Goal: Task Accomplishment & Management: Manage account settings

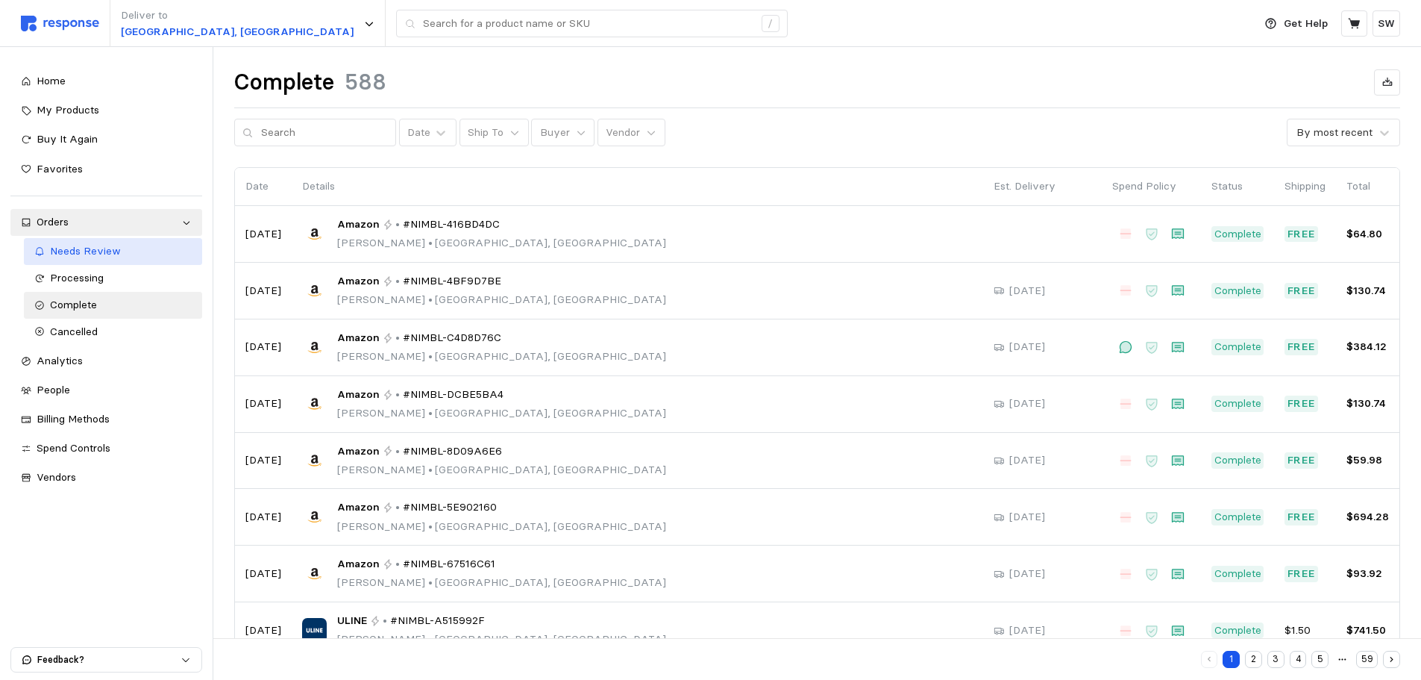
click at [88, 243] on link "Needs Review" at bounding box center [113, 251] width 178 height 27
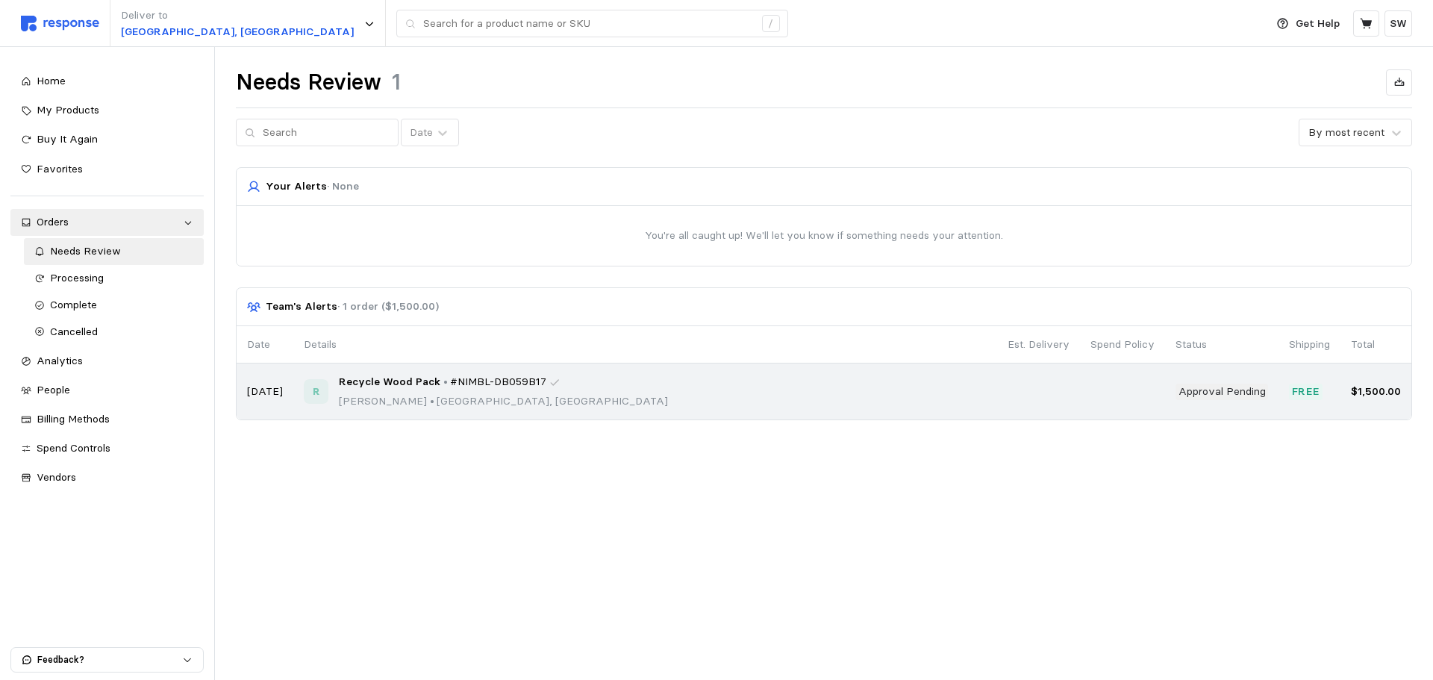
click at [563, 390] on div "R Recycle Wood Pack • #NIMBL-DB059B17 [PERSON_NAME] • [GEOGRAPHIC_DATA], [GEOGR…" at bounding box center [645, 391] width 683 height 35
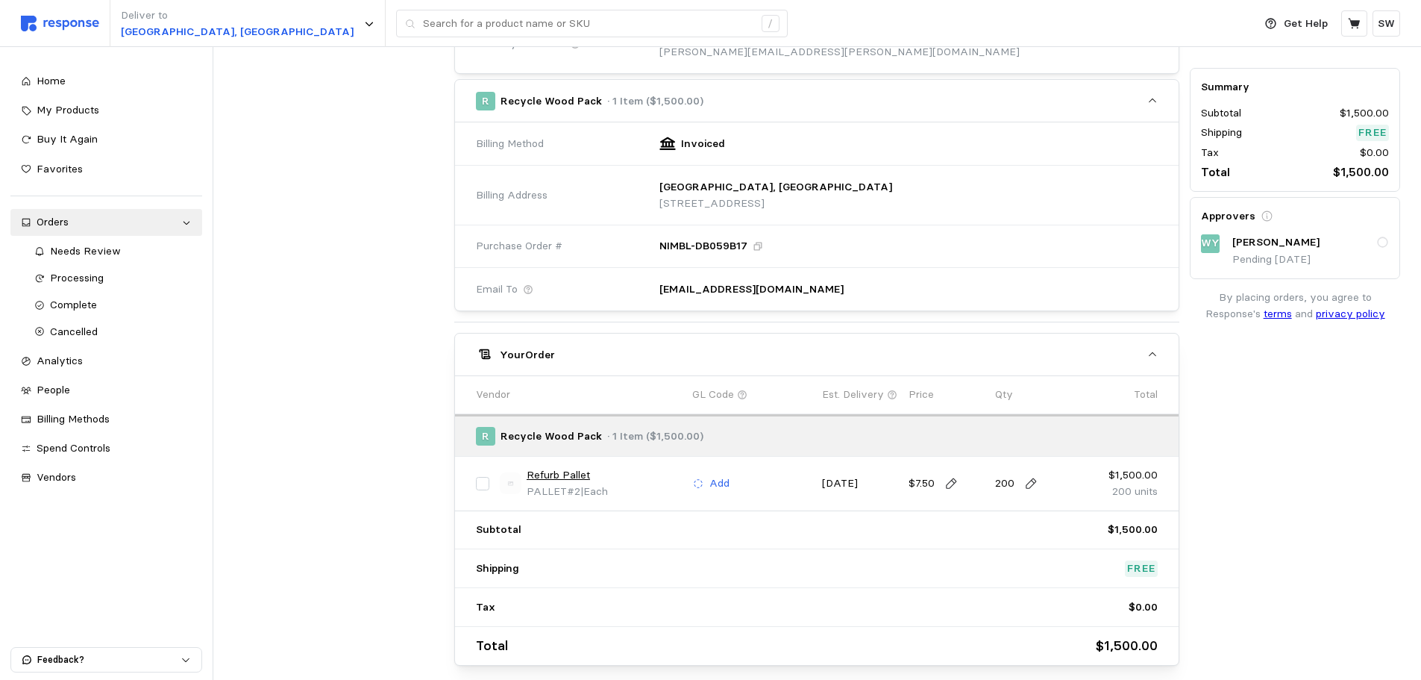
scroll to position [75, 0]
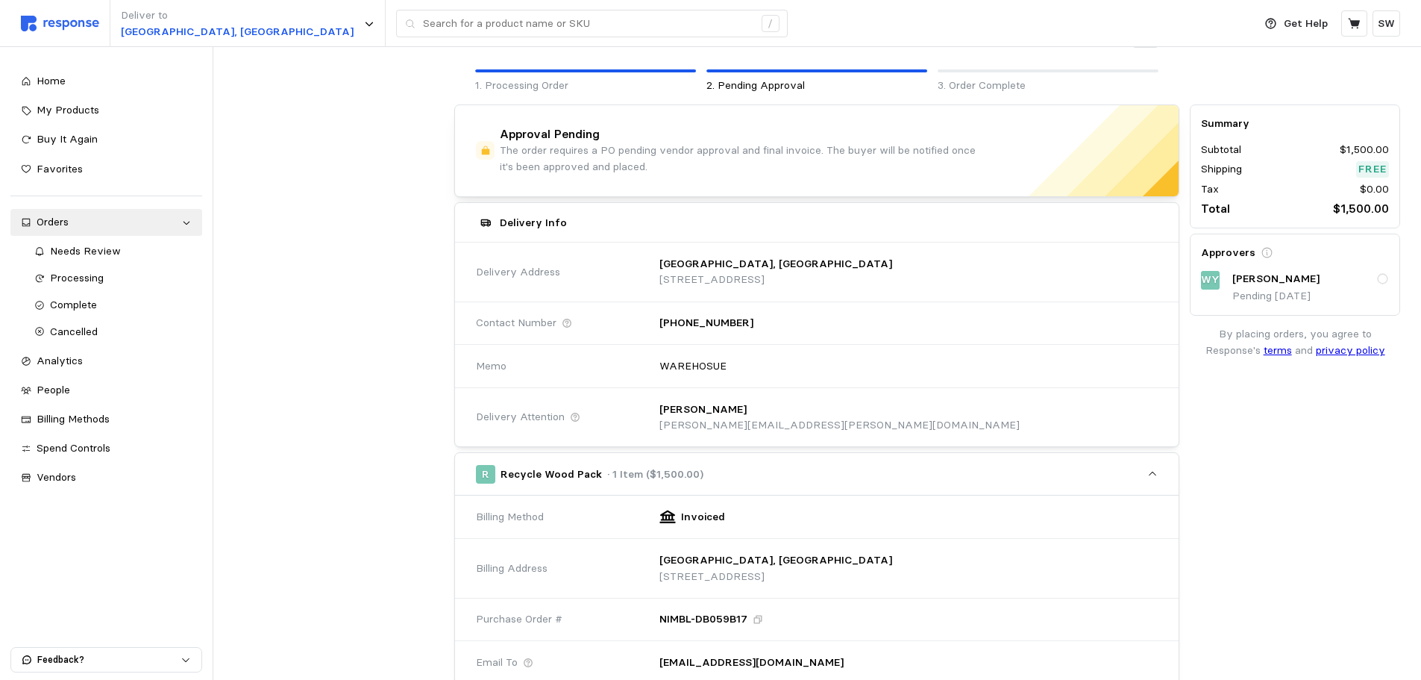
click at [1380, 276] on icon at bounding box center [1382, 279] width 11 height 11
click at [1388, 279] on icon at bounding box center [1382, 279] width 11 height 11
click at [1369, 269] on div "Approvers [PERSON_NAME] Pending [DATE]" at bounding box center [1295, 275] width 188 height 60
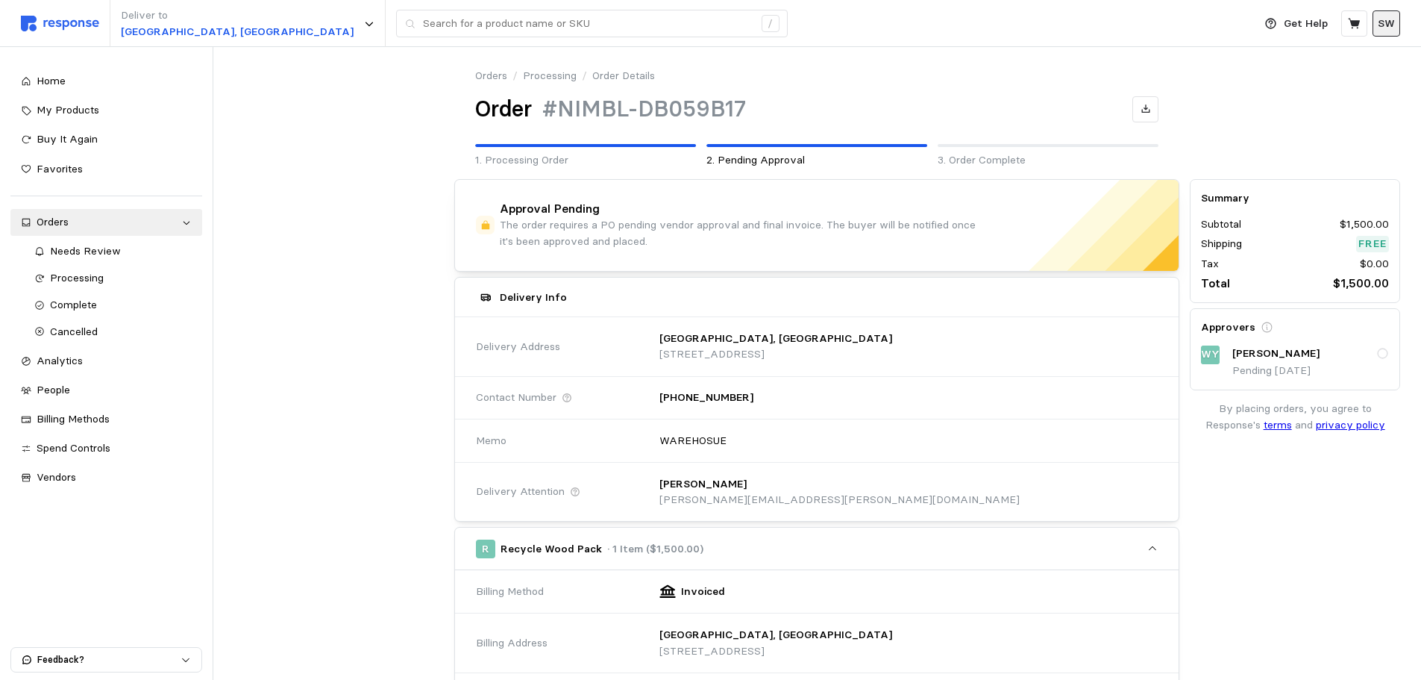
click at [1395, 18] on p "SW" at bounding box center [1386, 24] width 17 height 16
click at [1330, 60] on p "Settings" at bounding box center [1343, 59] width 96 height 16
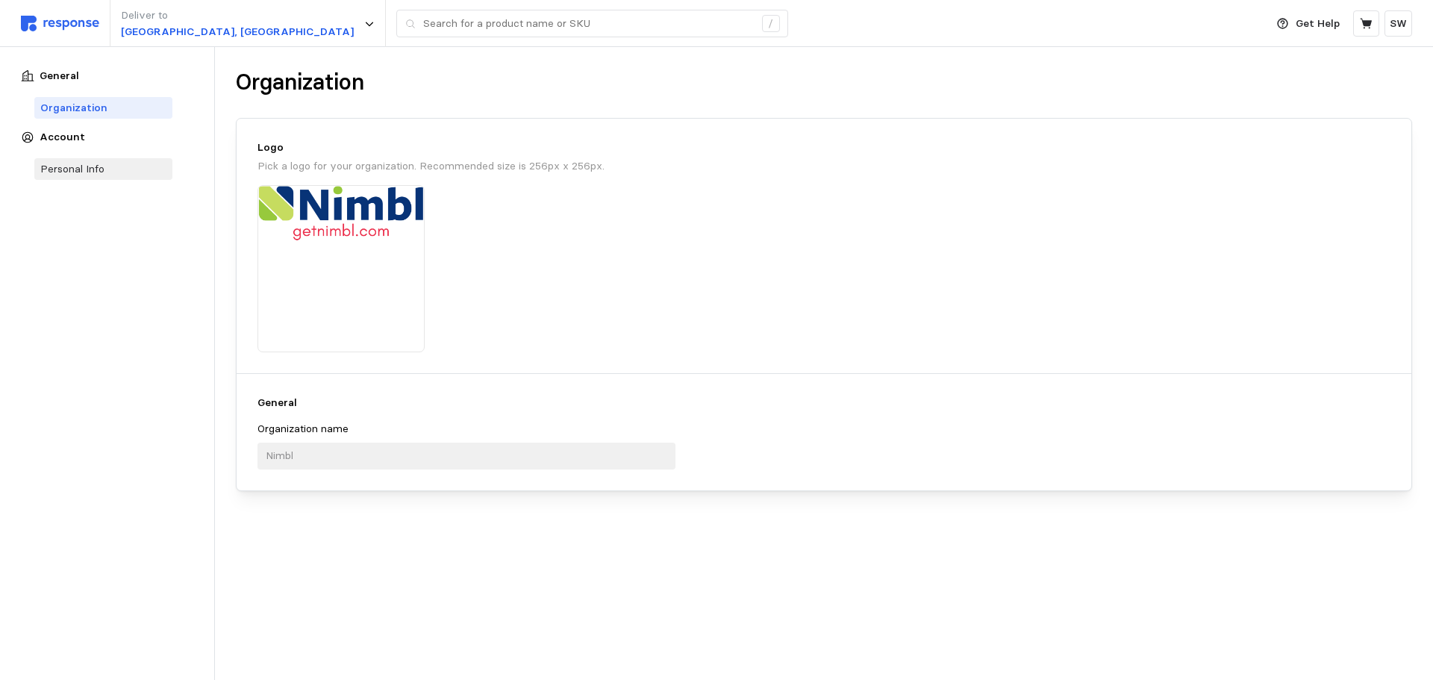
click at [119, 171] on div "Personal Info" at bounding box center [103, 169] width 139 height 22
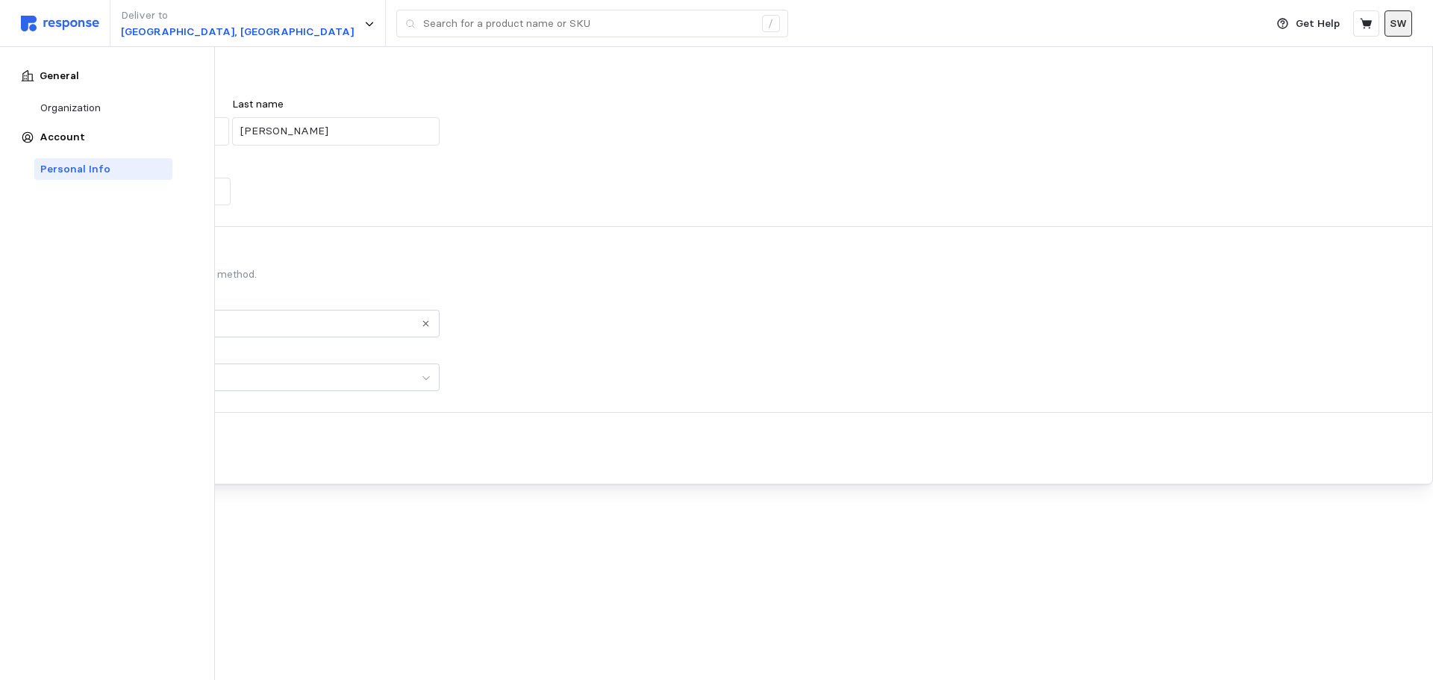
click at [1396, 22] on p "SW" at bounding box center [1397, 24] width 17 height 16
click at [1372, 24] on icon at bounding box center [1366, 23] width 13 height 13
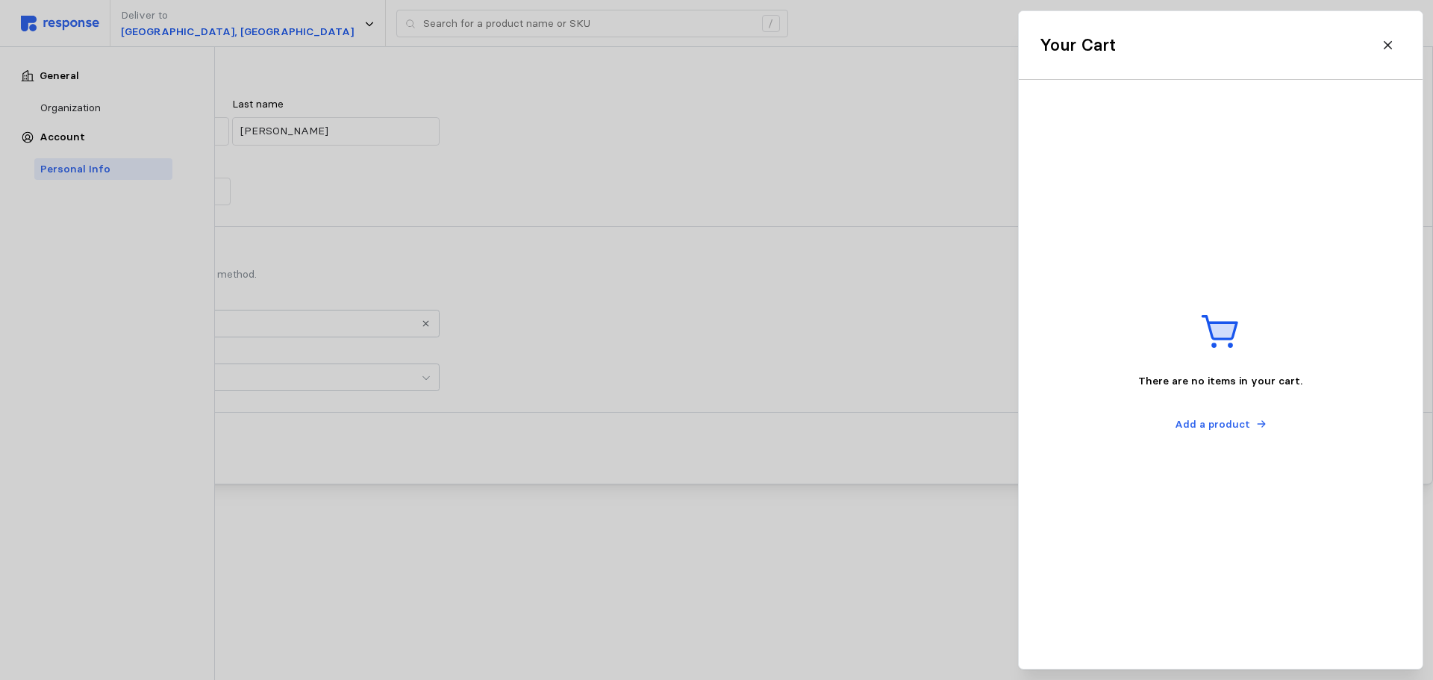
click at [1390, 42] on icon at bounding box center [1387, 45] width 13 height 13
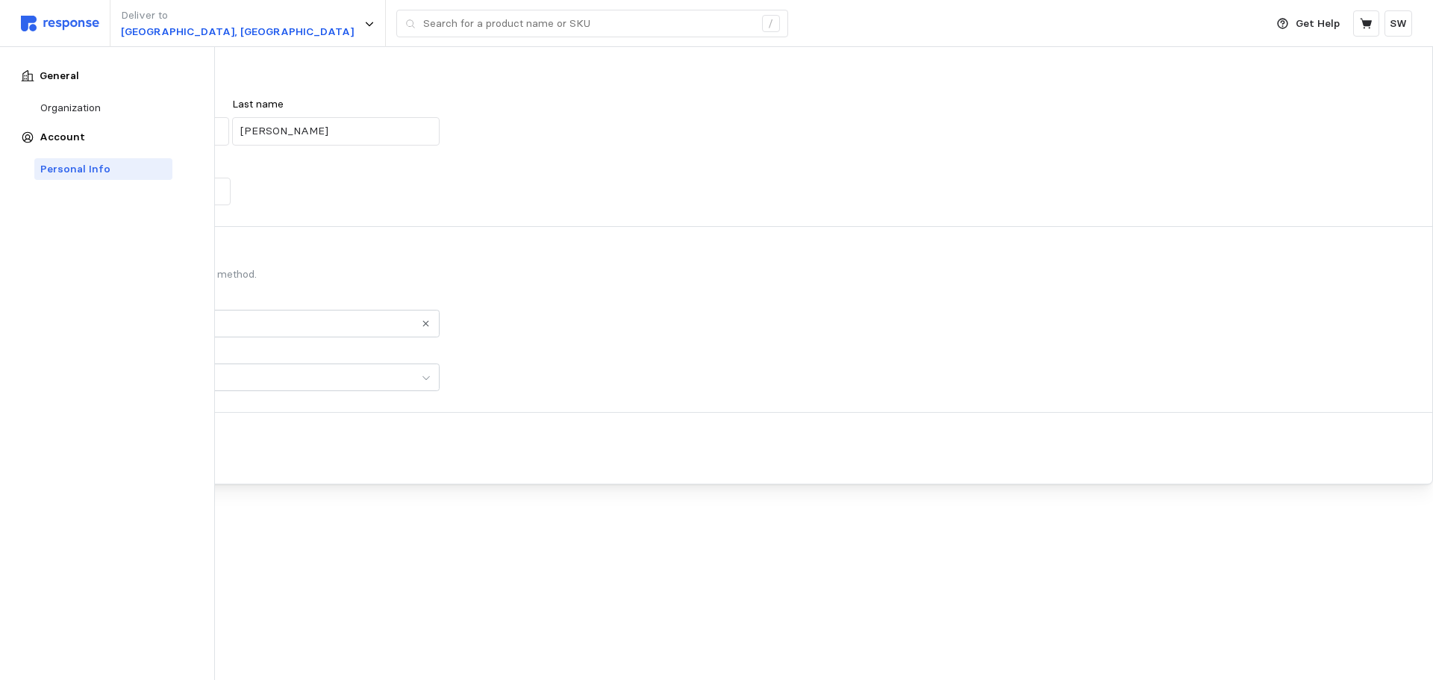
click at [46, 16] on img at bounding box center [60, 24] width 78 height 16
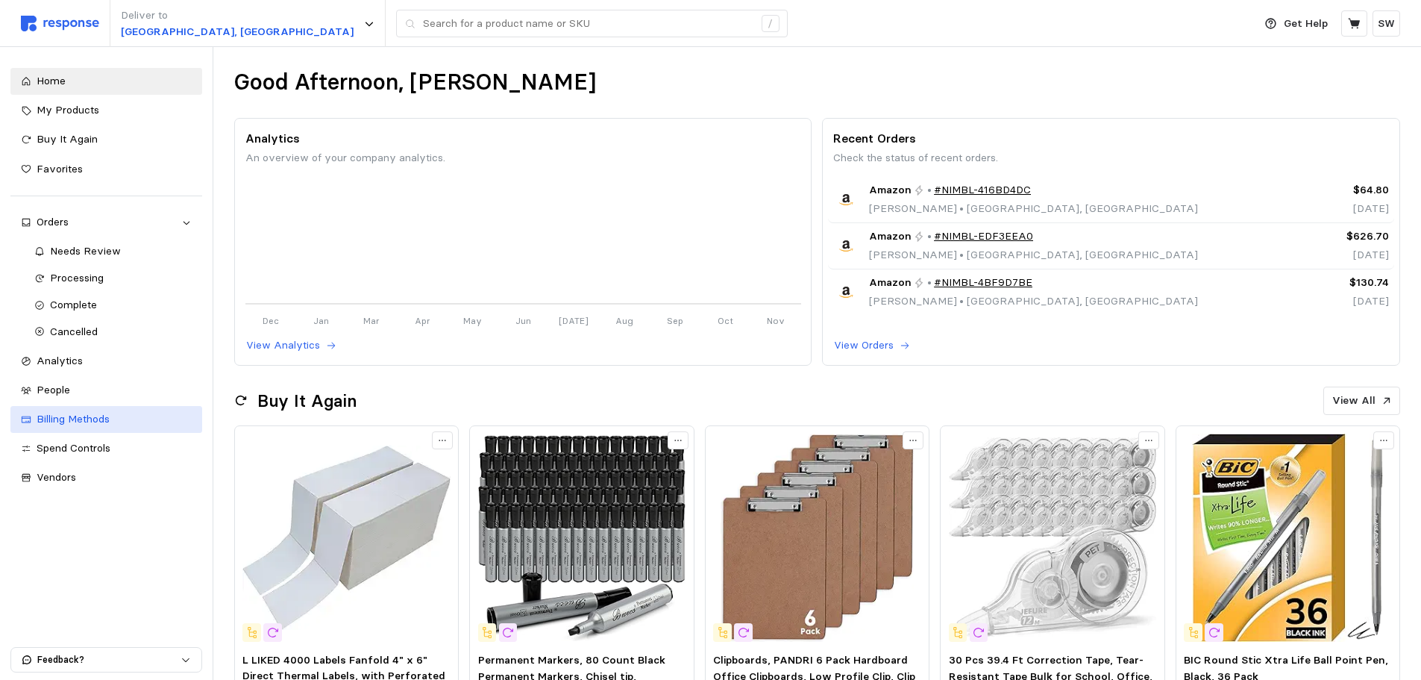
click at [93, 424] on span "Billing Methods" at bounding box center [73, 418] width 73 height 13
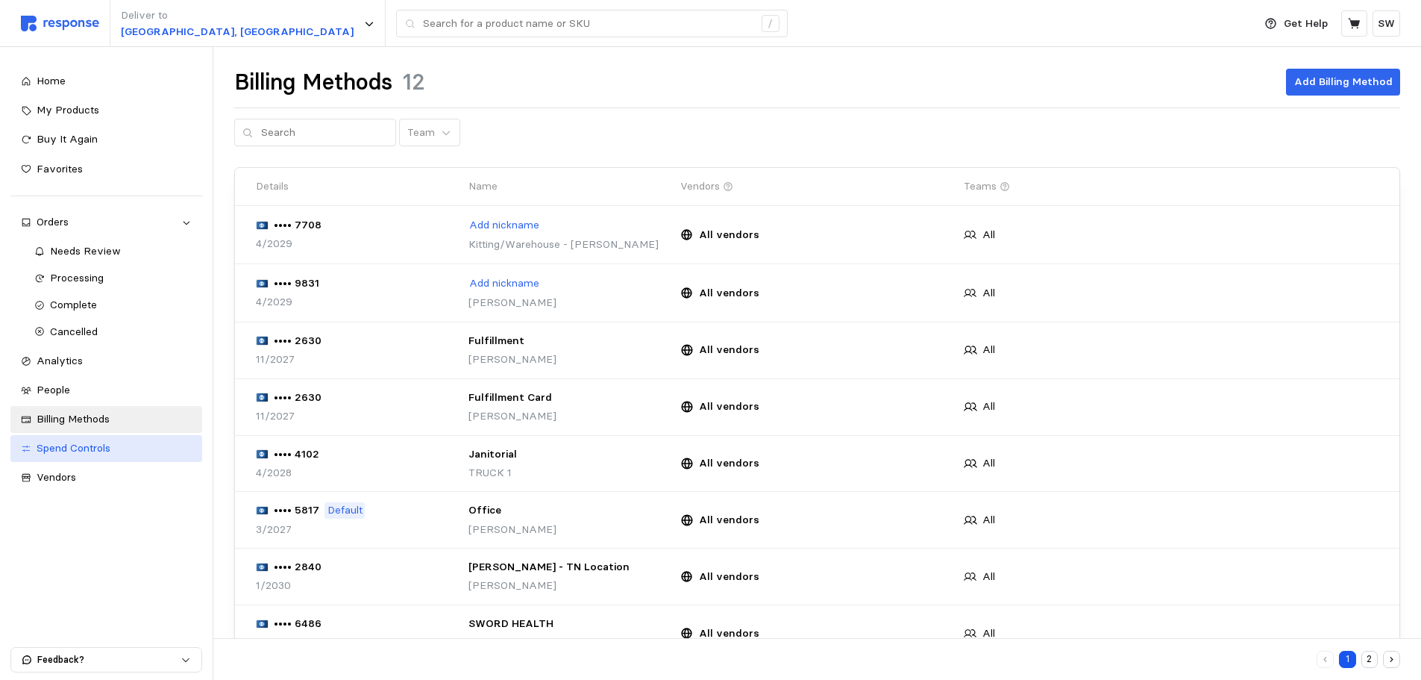
click at [94, 450] on span "Spend Controls" at bounding box center [74, 447] width 74 height 13
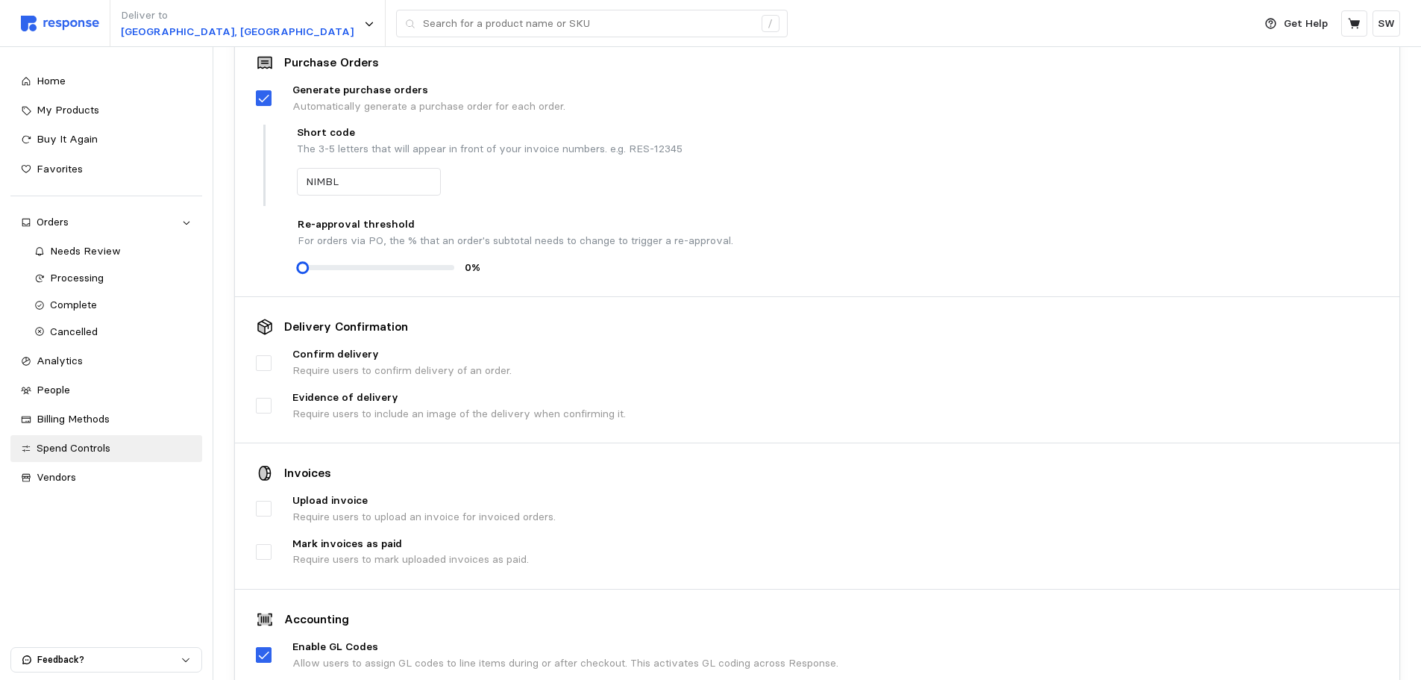
scroll to position [489, 0]
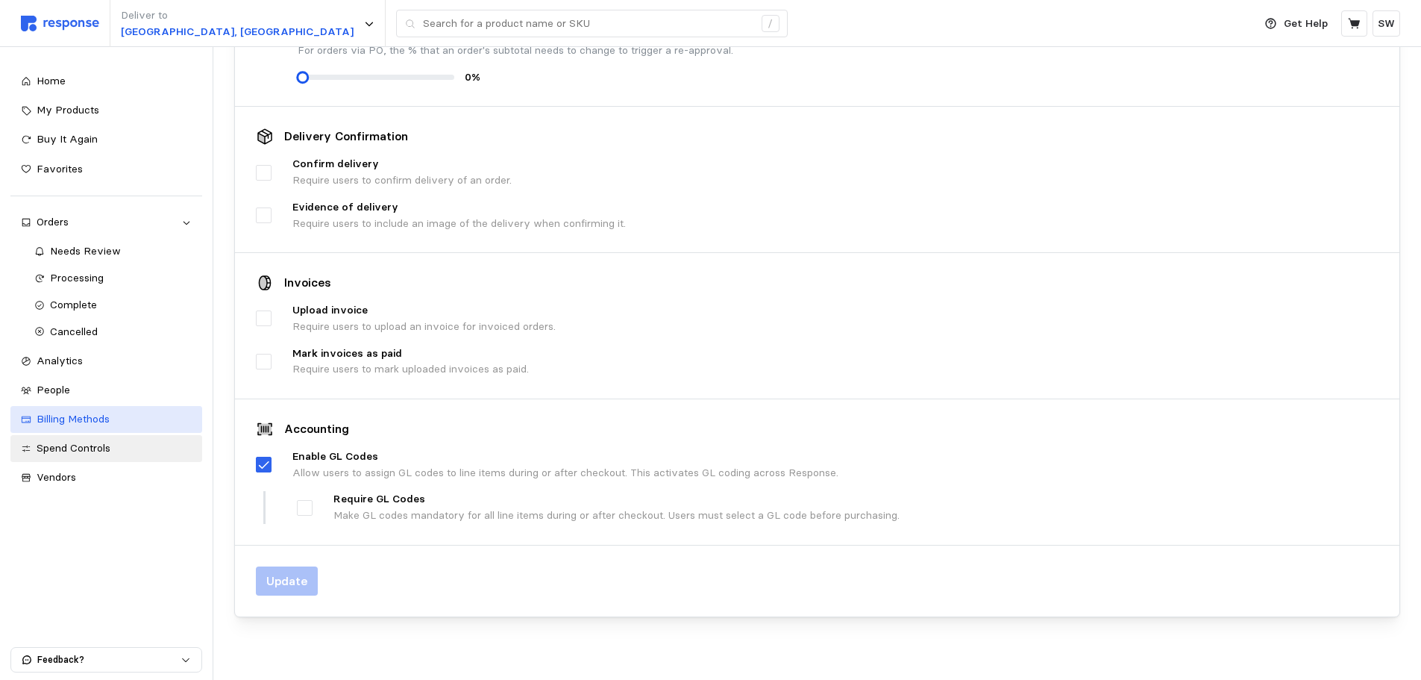
click at [98, 418] on span "Billing Methods" at bounding box center [73, 418] width 73 height 13
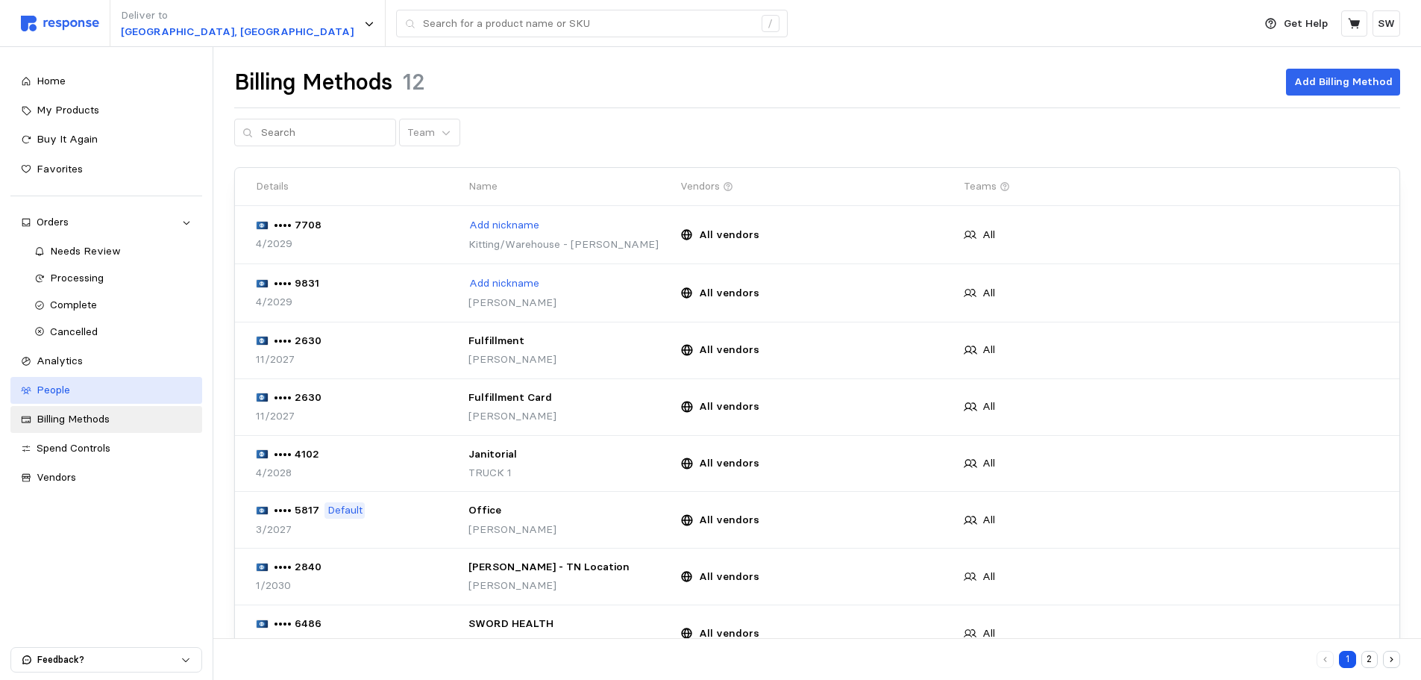
click at [96, 382] on div "People" at bounding box center [114, 390] width 155 height 16
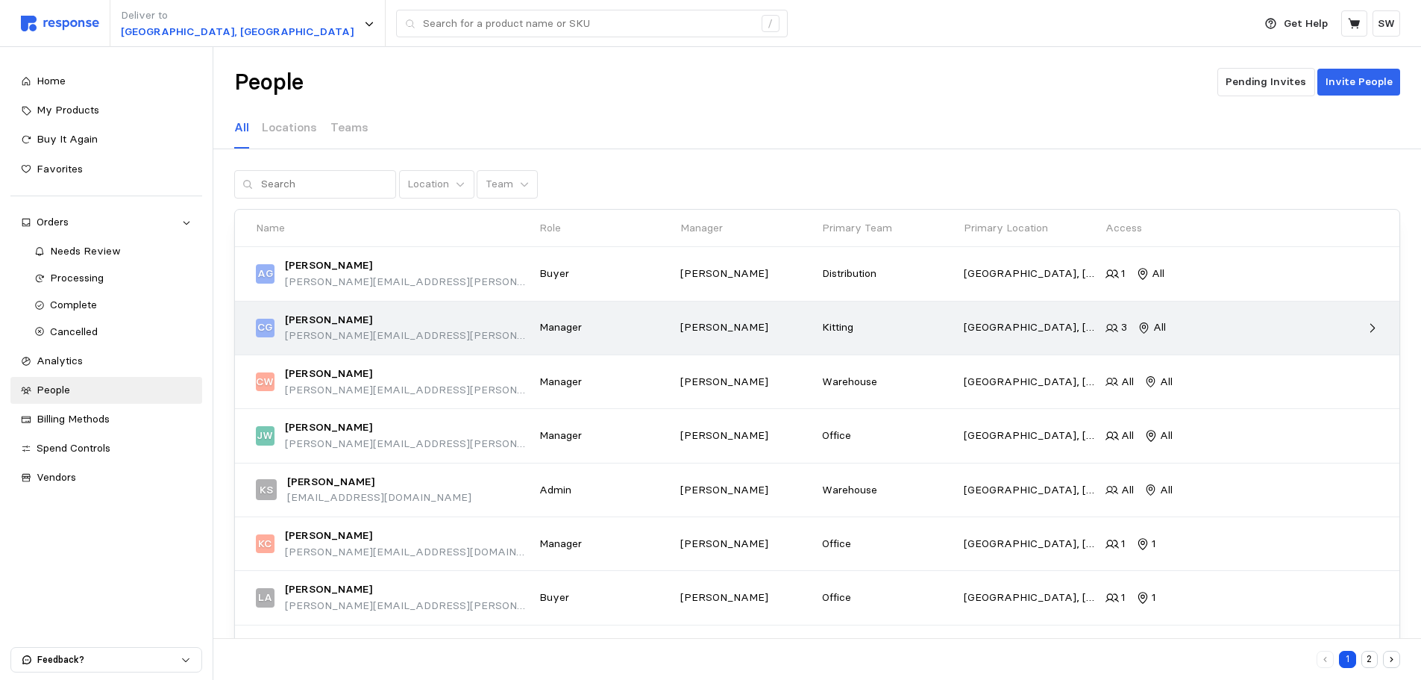
click at [358, 319] on p "[PERSON_NAME]" at bounding box center [328, 320] width 87 height 16
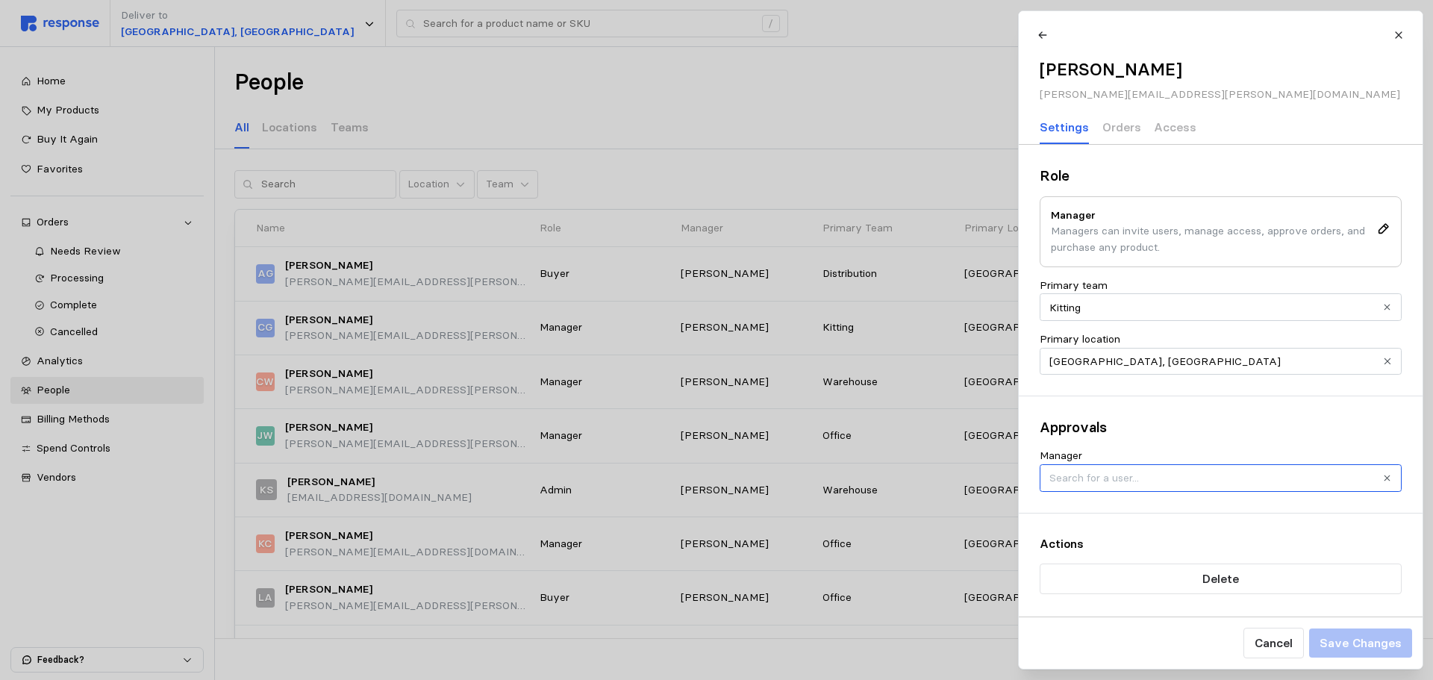
click at [1225, 481] on input "Manager" at bounding box center [1220, 478] width 362 height 28
click at [1151, 421] on div "[PERSON_NAME]" at bounding box center [1219, 414] width 355 height 27
type input "[PERSON_NAME]"
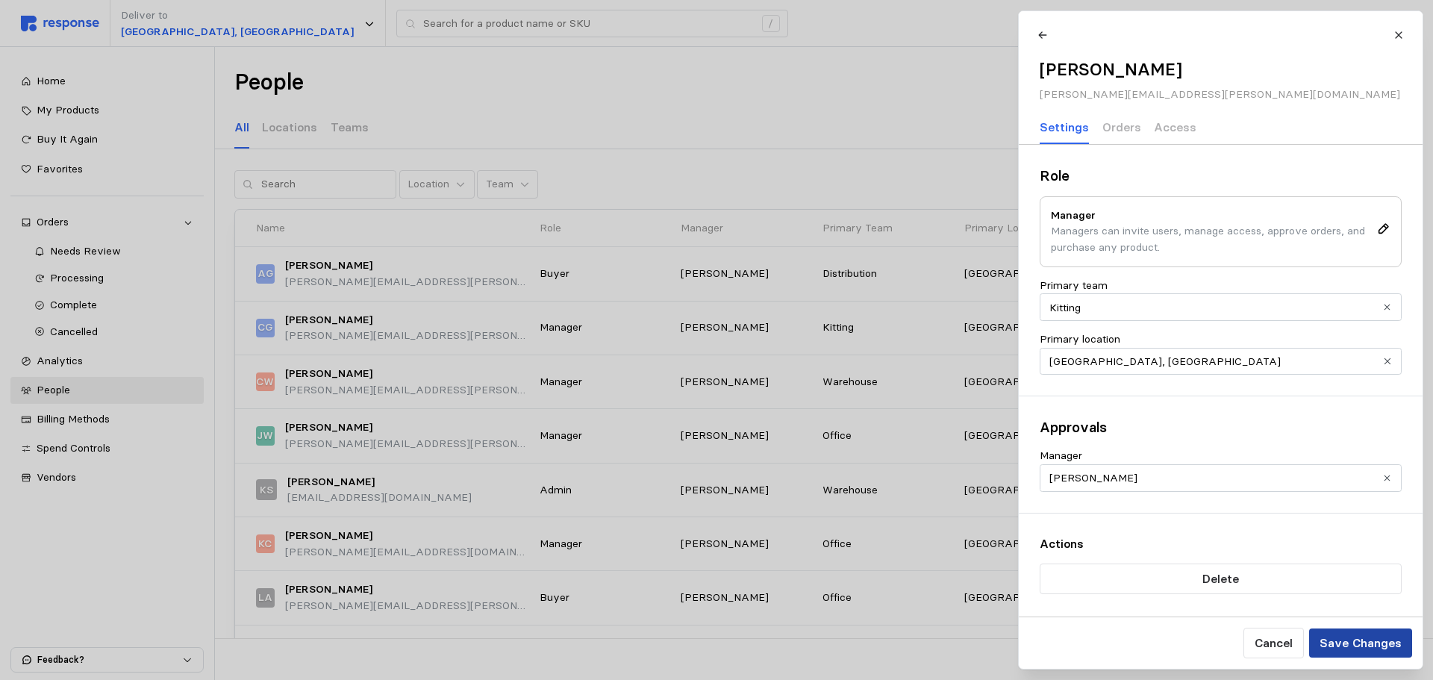
click at [1385, 639] on p "Save Changes" at bounding box center [1360, 643] width 82 height 19
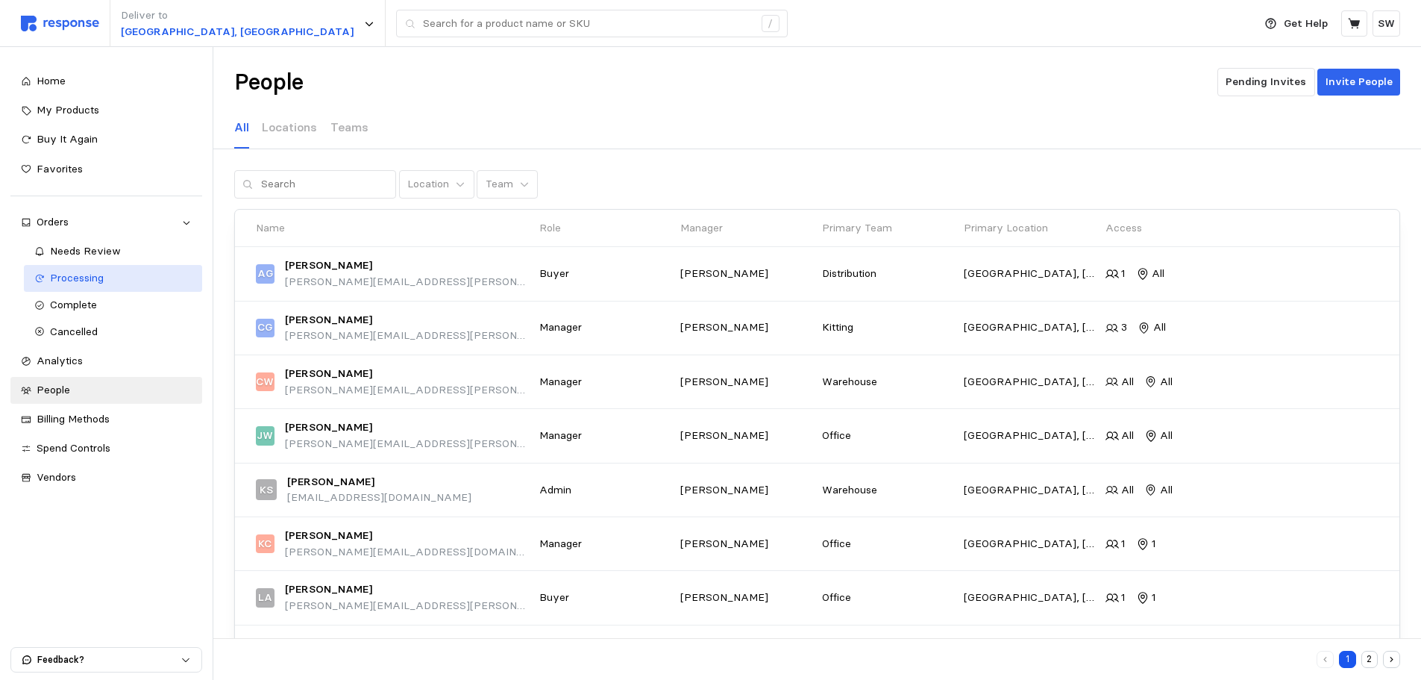
click at [74, 281] on span "Processing" at bounding box center [77, 277] width 54 height 13
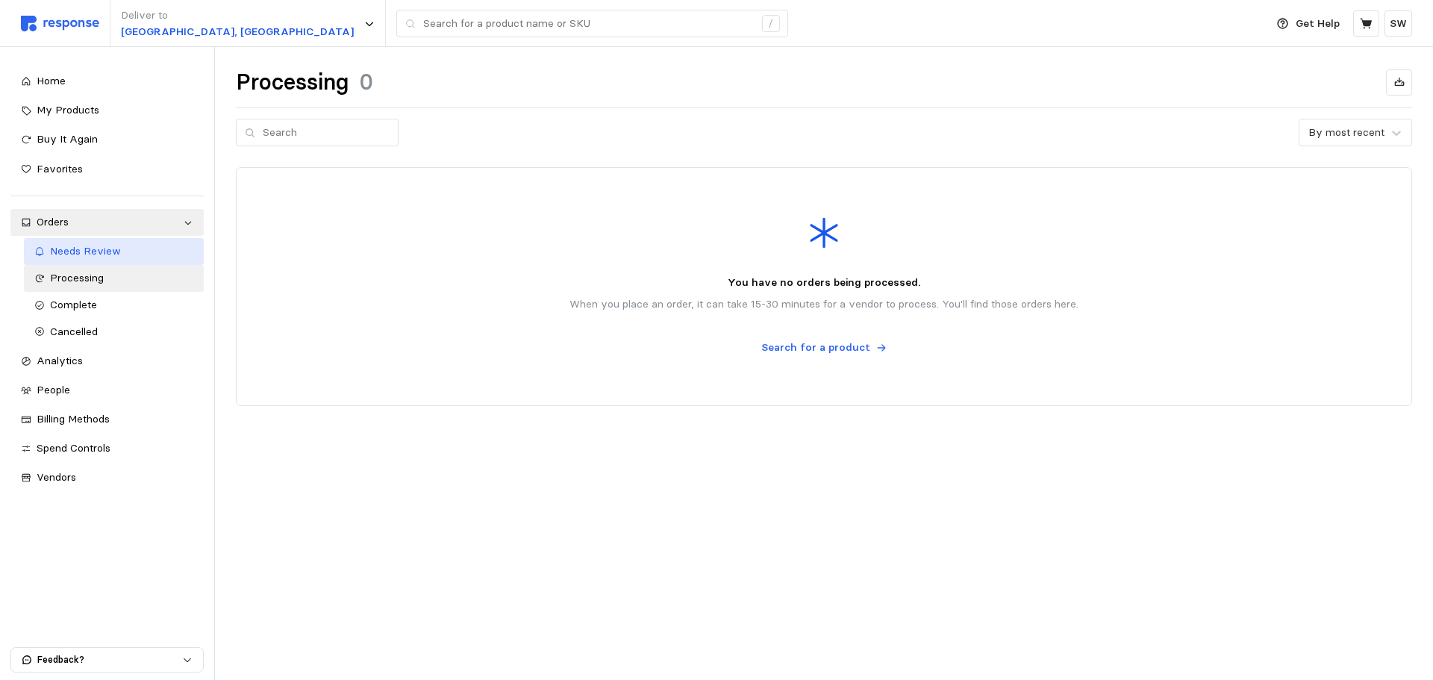
click at [117, 246] on span "Needs Review" at bounding box center [85, 250] width 71 height 13
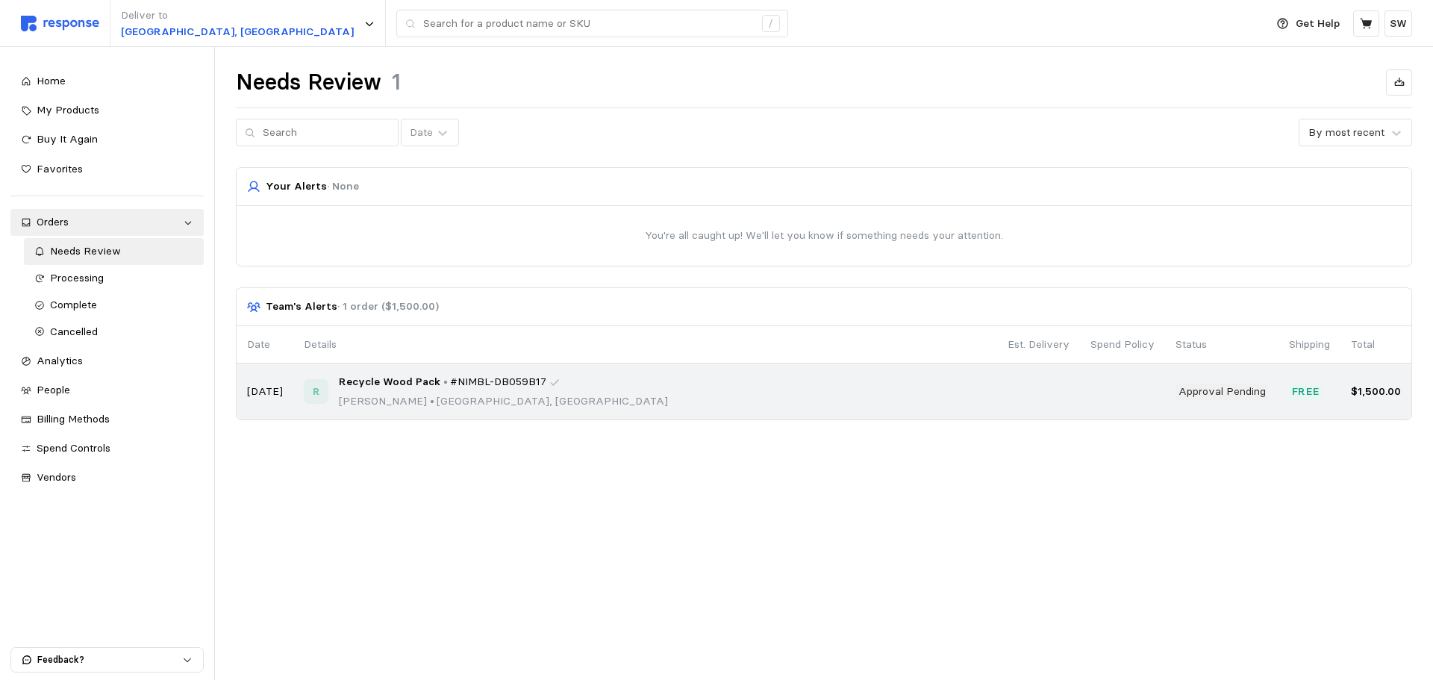
click at [1030, 396] on td at bounding box center [1038, 391] width 83 height 56
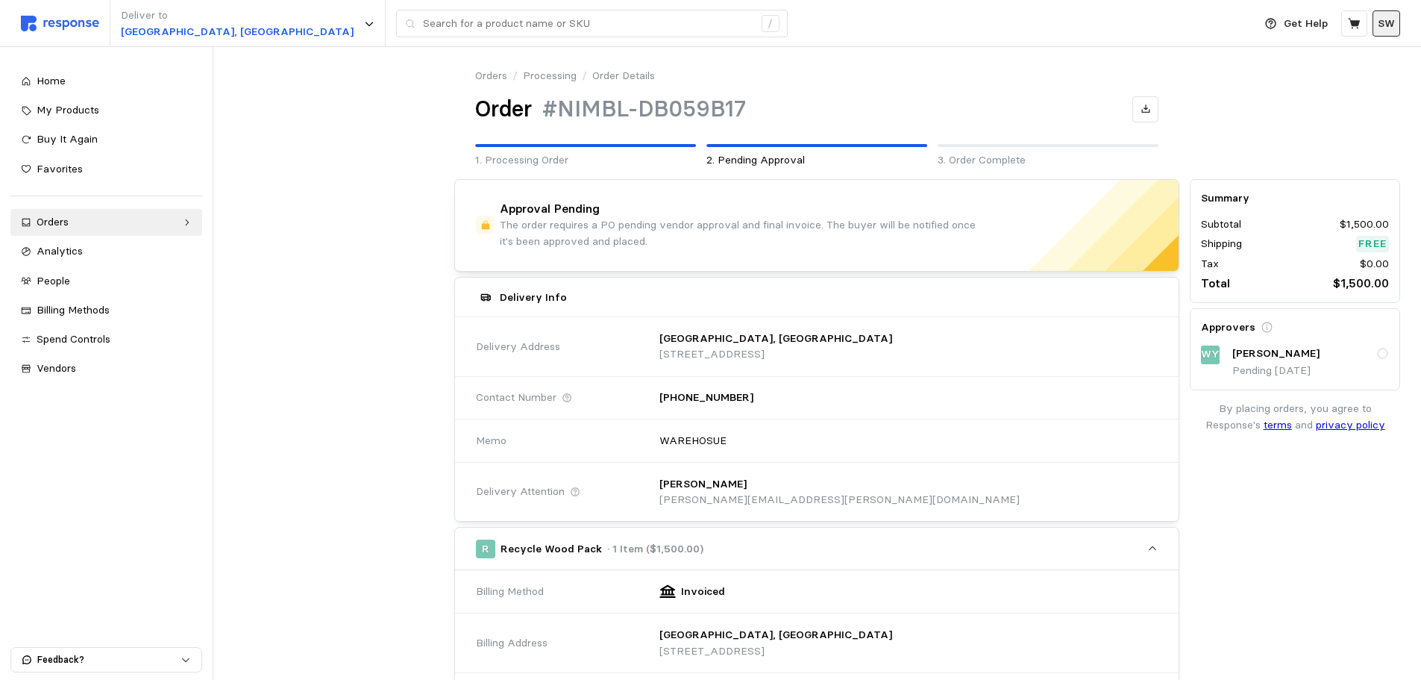
click at [1390, 24] on p "SW" at bounding box center [1386, 24] width 17 height 16
click at [1327, 83] on p "Logout" at bounding box center [1343, 86] width 96 height 16
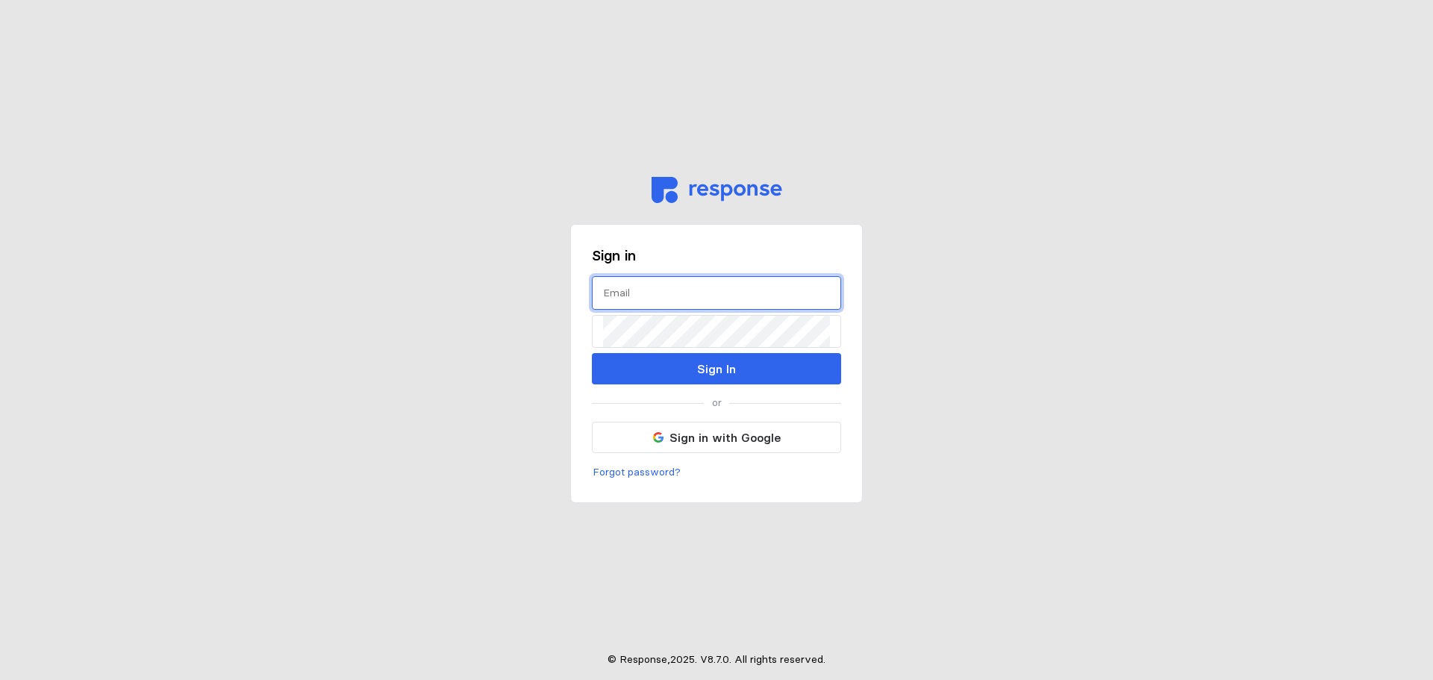
type input "[EMAIL_ADDRESS][PERSON_NAME][DOMAIN_NAME]"
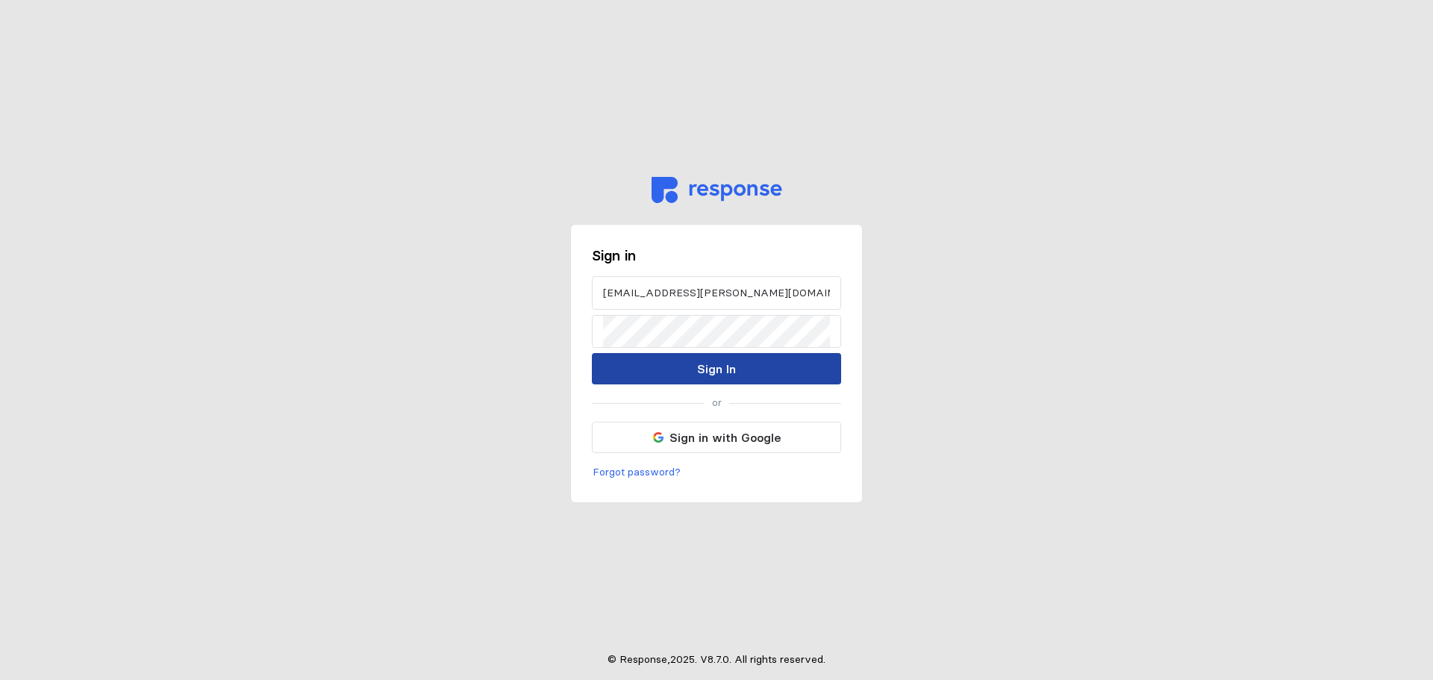
click at [689, 375] on button "Sign In" at bounding box center [716, 368] width 249 height 31
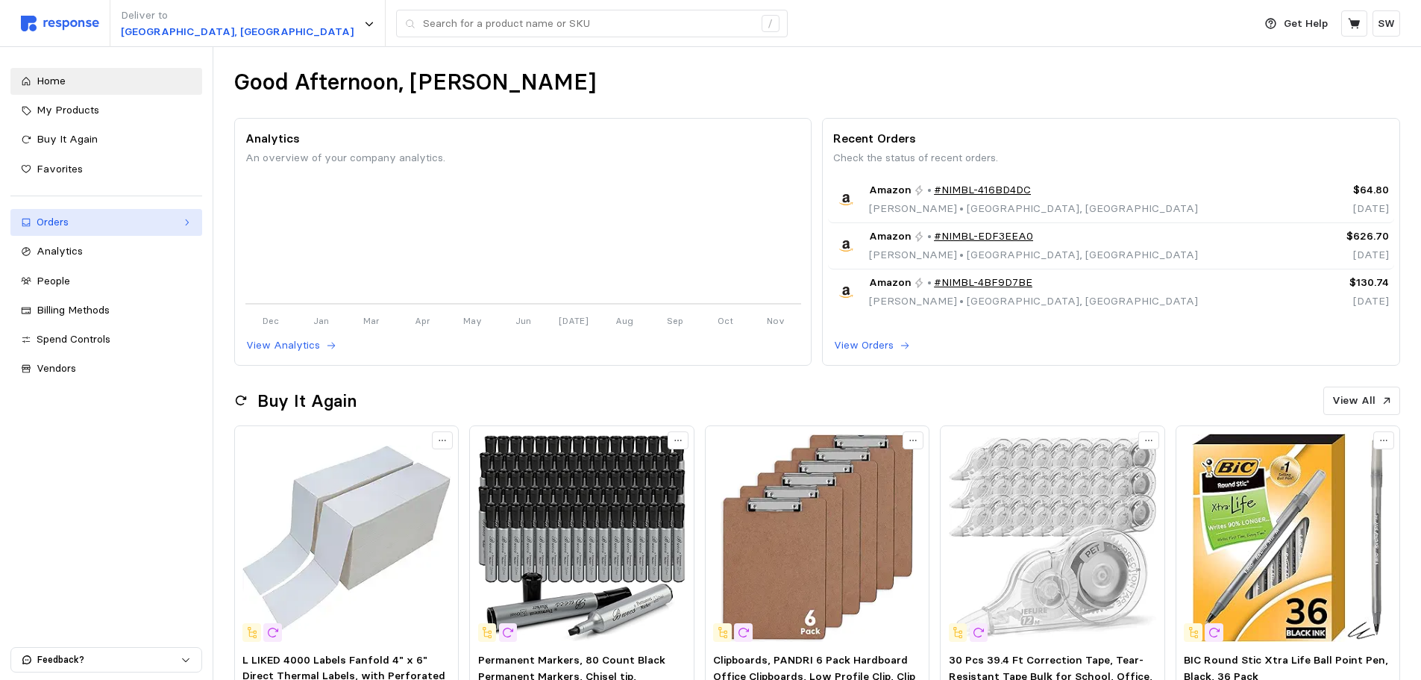
click at [113, 222] on div "Orders" at bounding box center [107, 222] width 140 height 16
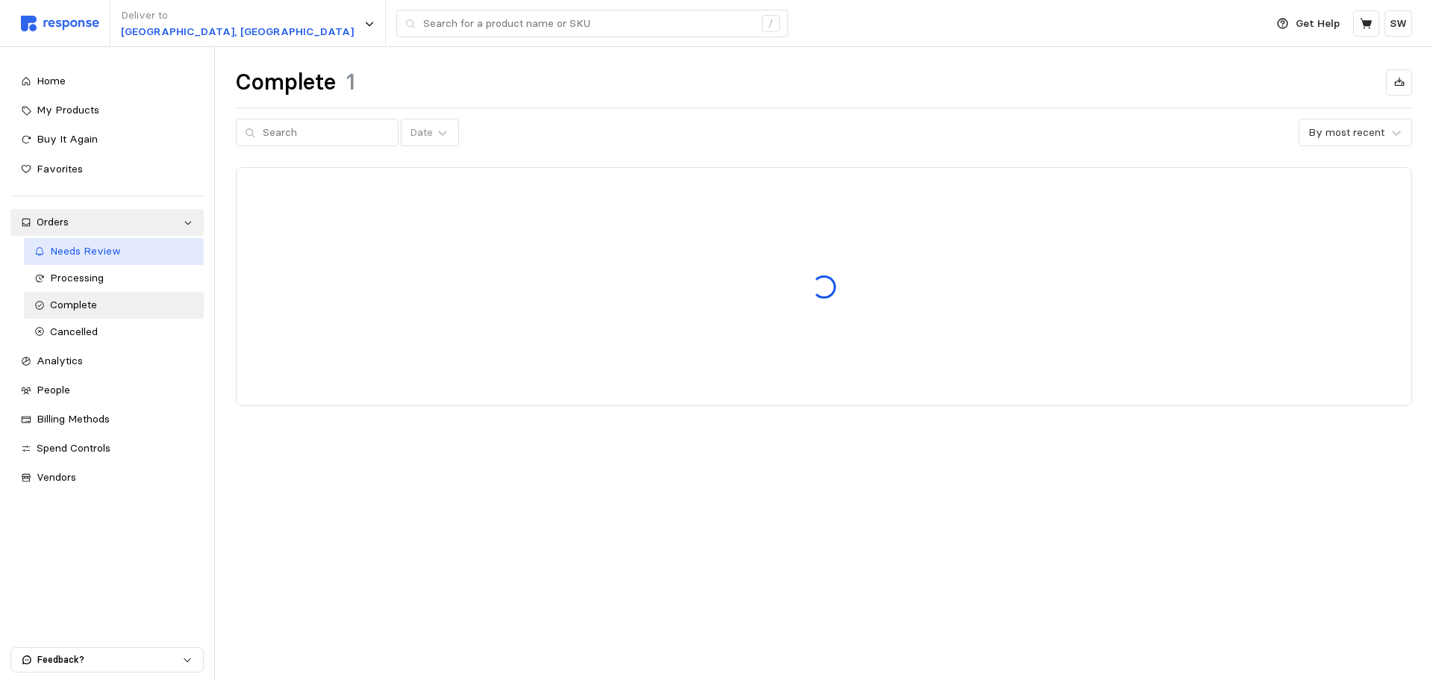
click at [101, 252] on span "Needs Review" at bounding box center [85, 250] width 71 height 13
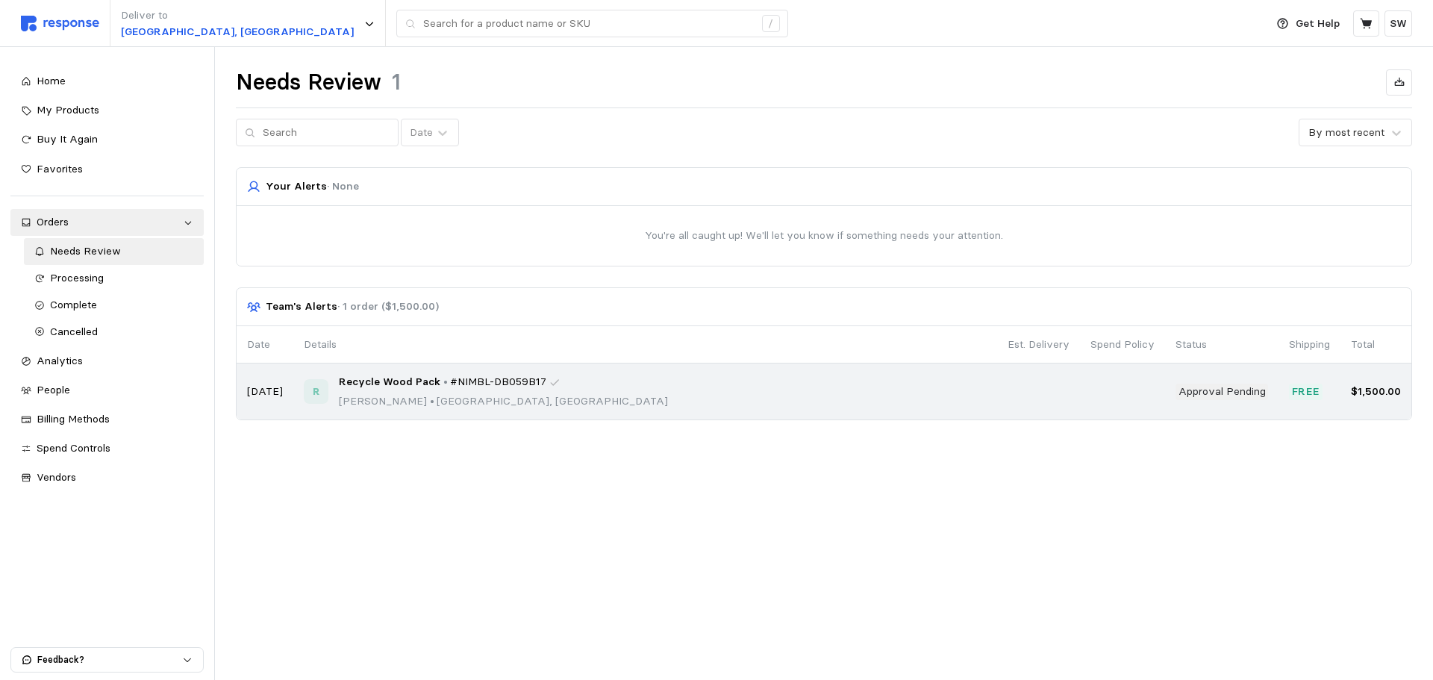
click at [1006, 372] on td at bounding box center [1038, 391] width 83 height 56
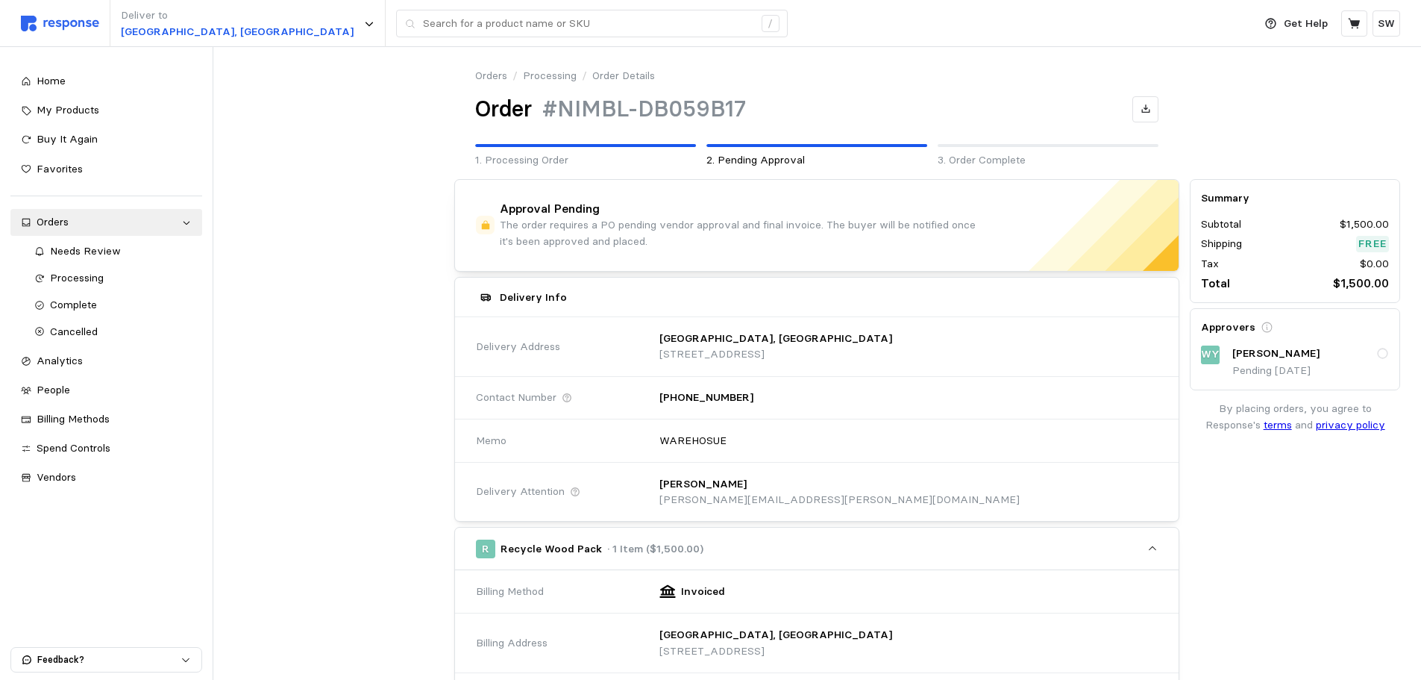
click at [1375, 354] on div "[PERSON_NAME]" at bounding box center [1311, 353] width 157 height 16
click at [1378, 354] on icon at bounding box center [1382, 353] width 11 height 11
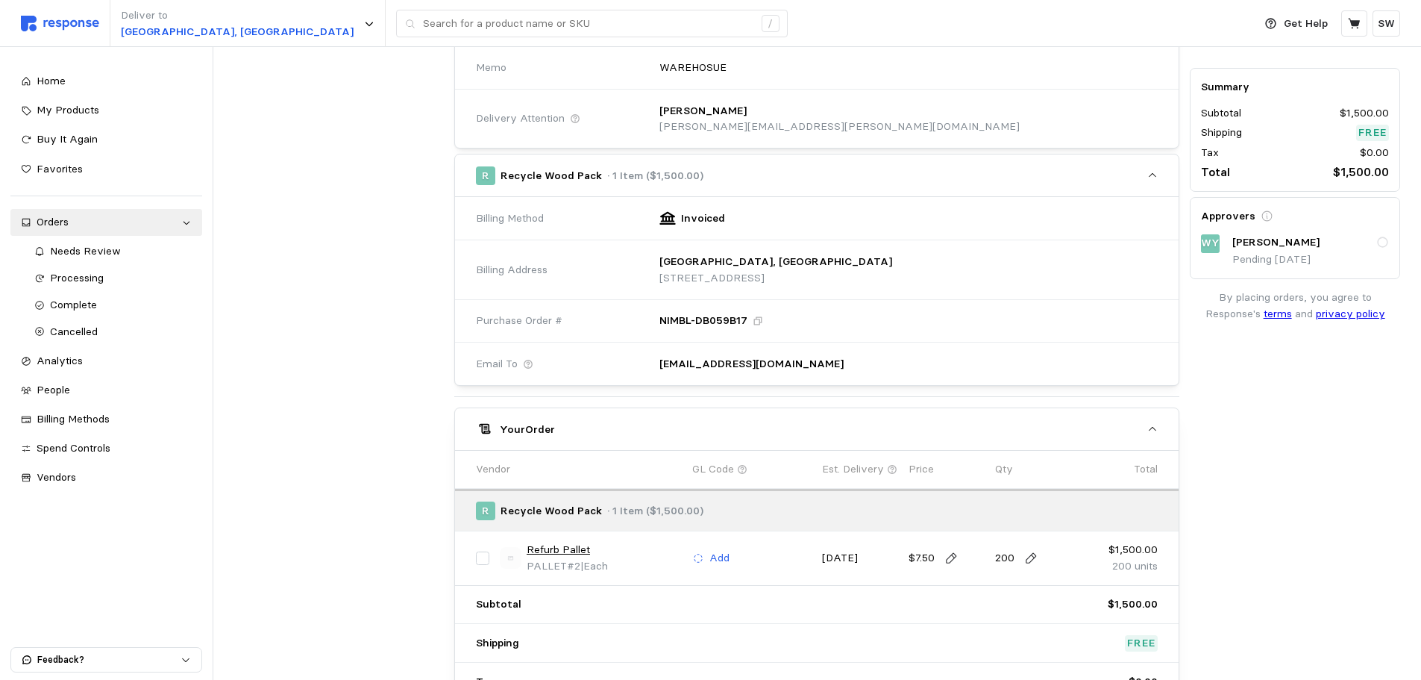
scroll to position [517, 0]
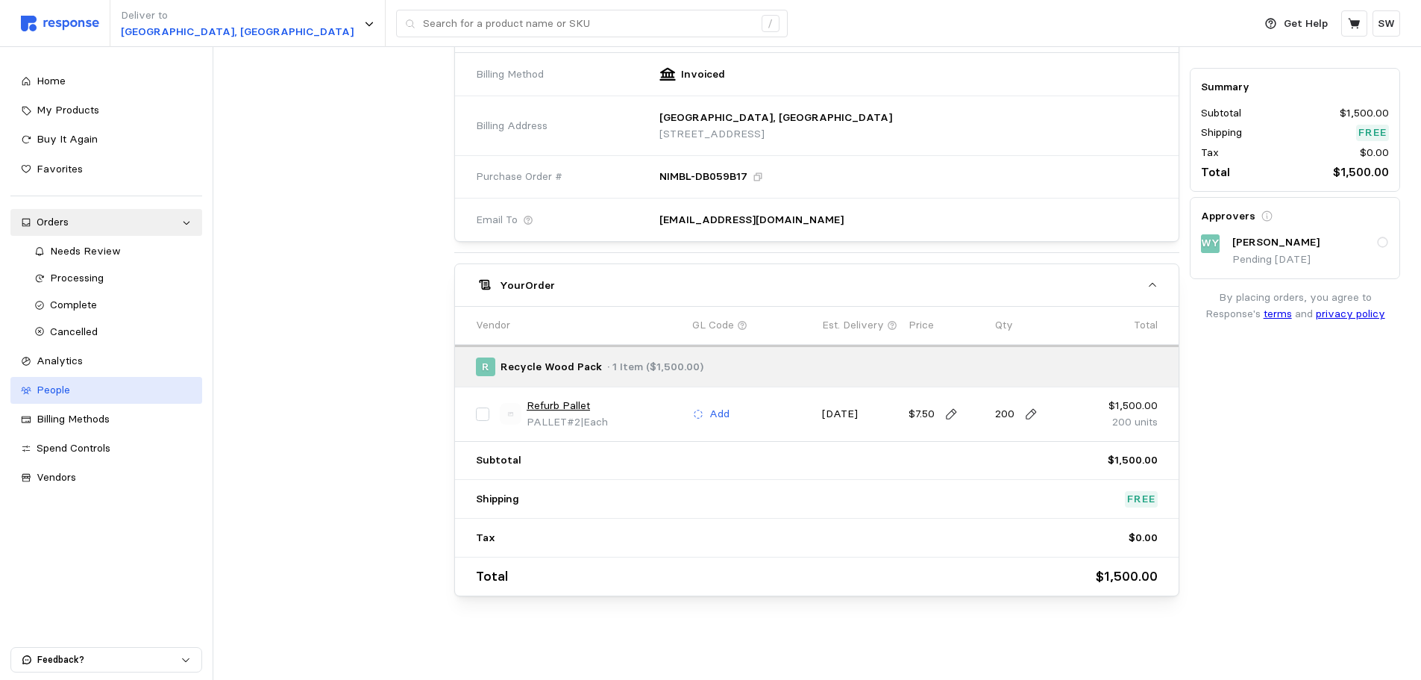
click at [108, 380] on link "People" at bounding box center [106, 390] width 192 height 27
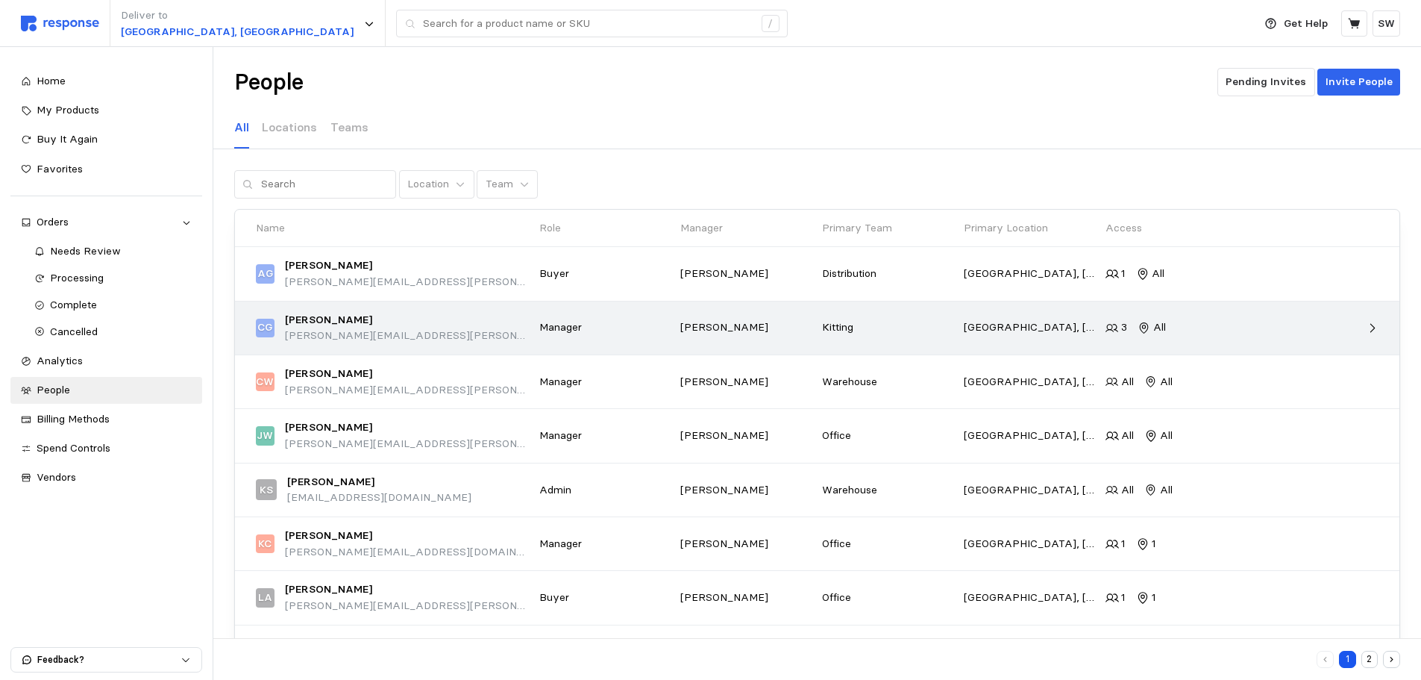
click at [499, 332] on div "[PERSON_NAME] Gerlach [EMAIL_ADDRESS][PERSON_NAME][DOMAIN_NAME]" at bounding box center [392, 328] width 273 height 32
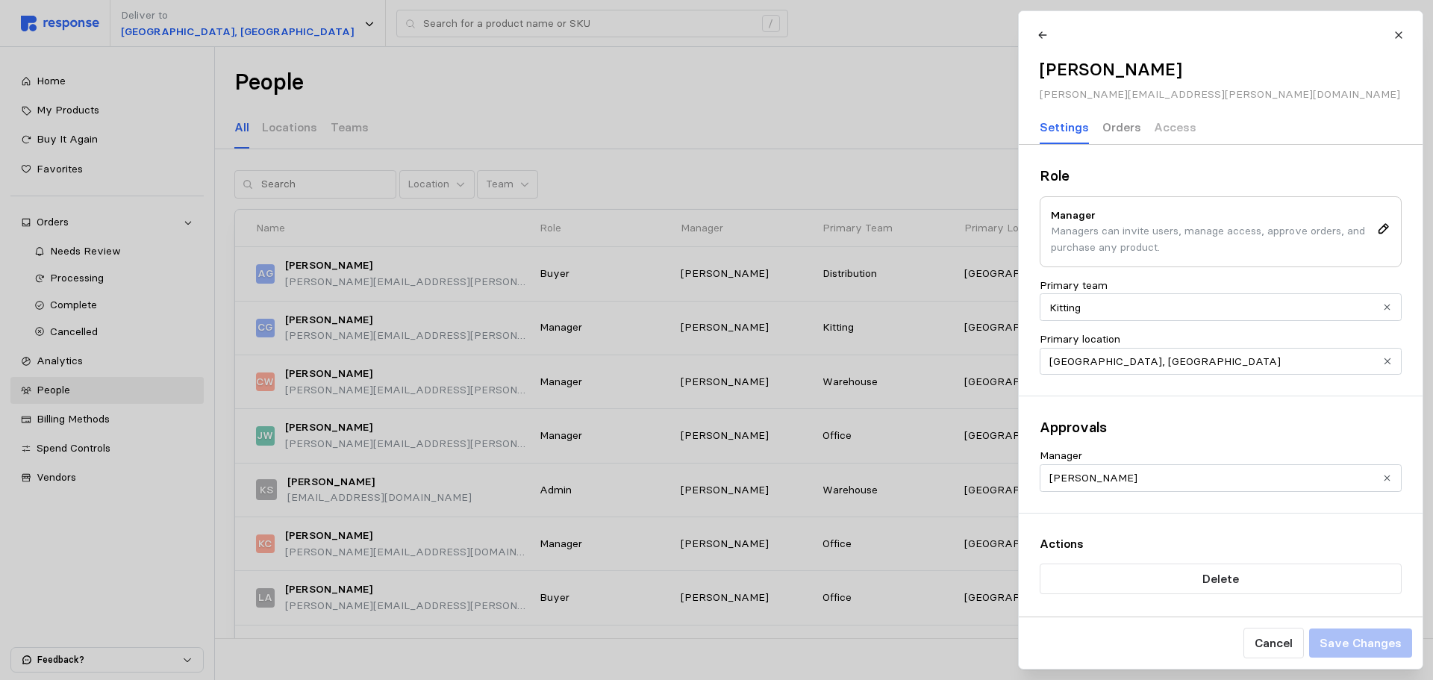
click at [1119, 134] on p "Orders" at bounding box center [1120, 127] width 39 height 19
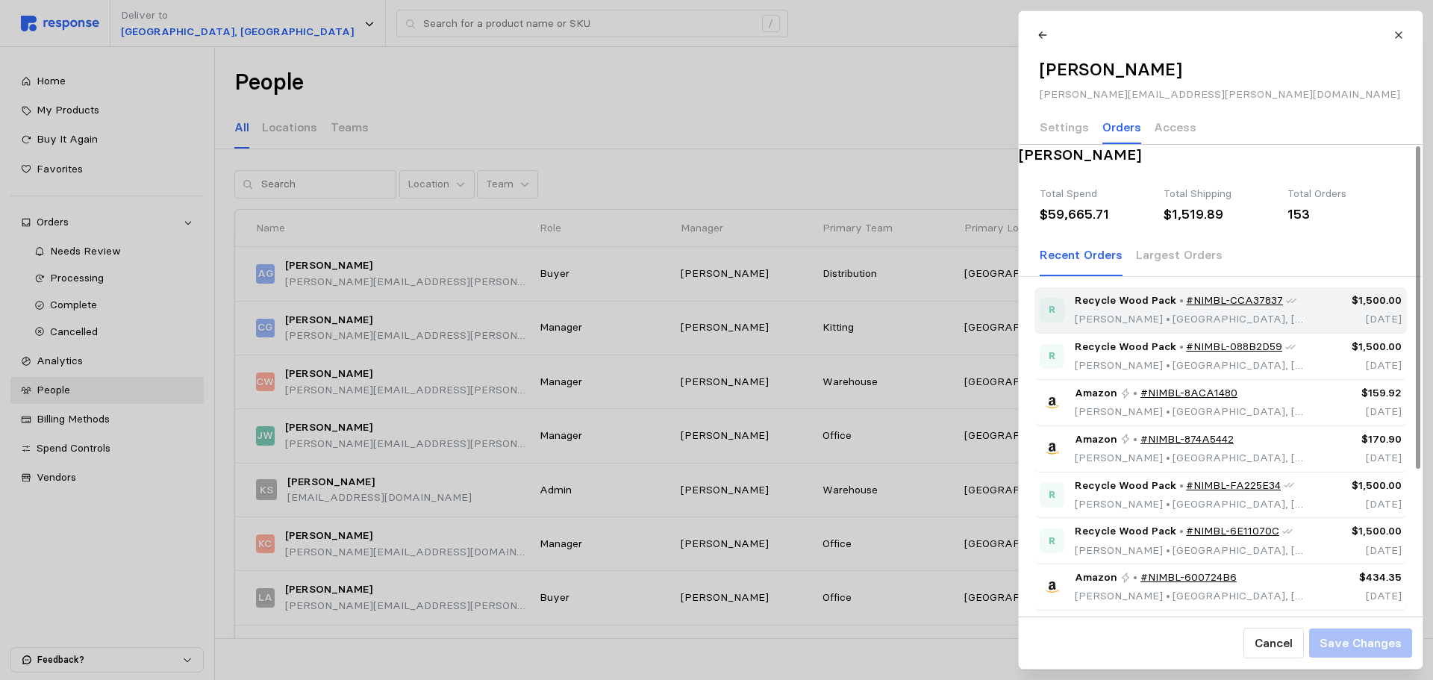
click at [1319, 328] on div "$1,500.00 [DATE]" at bounding box center [1359, 310] width 83 height 35
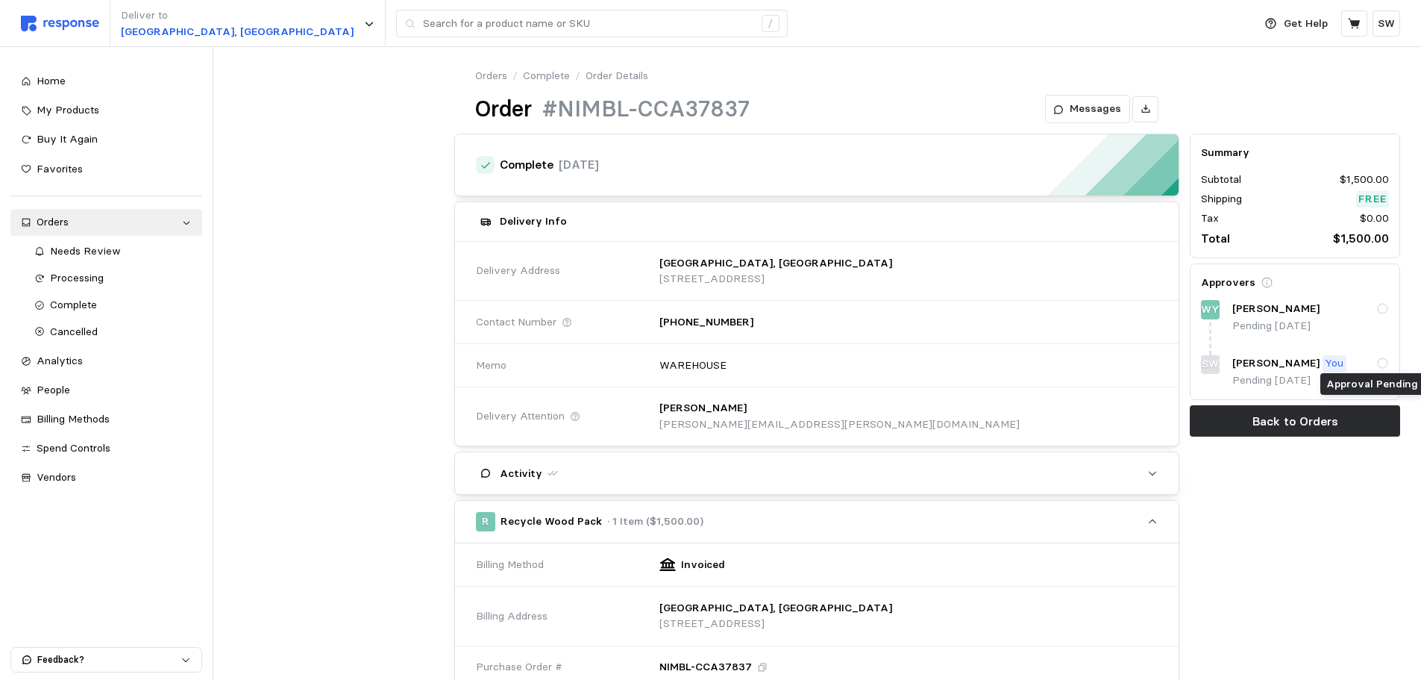
click at [1380, 363] on icon at bounding box center [1383, 363] width 13 height 13
click at [1343, 416] on button "Back to Orders" at bounding box center [1295, 420] width 210 height 31
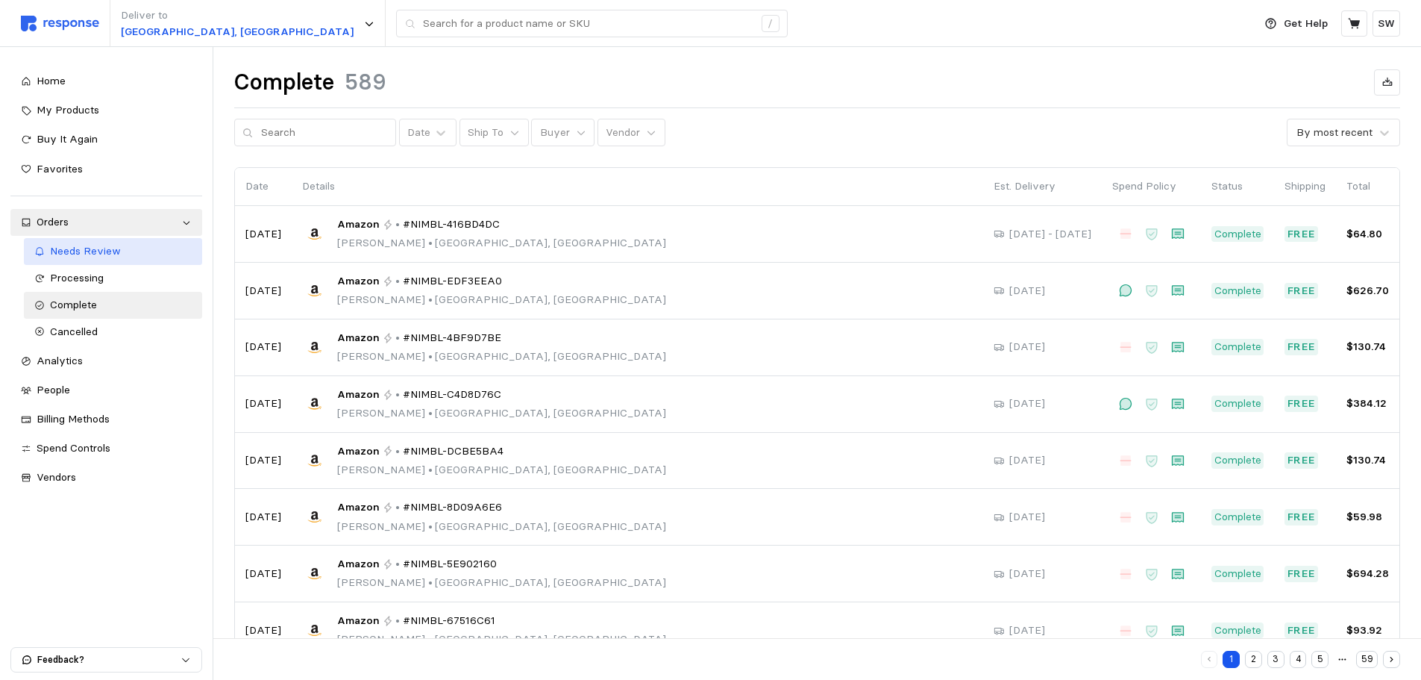
click at [95, 258] on div "Needs Review" at bounding box center [121, 251] width 142 height 16
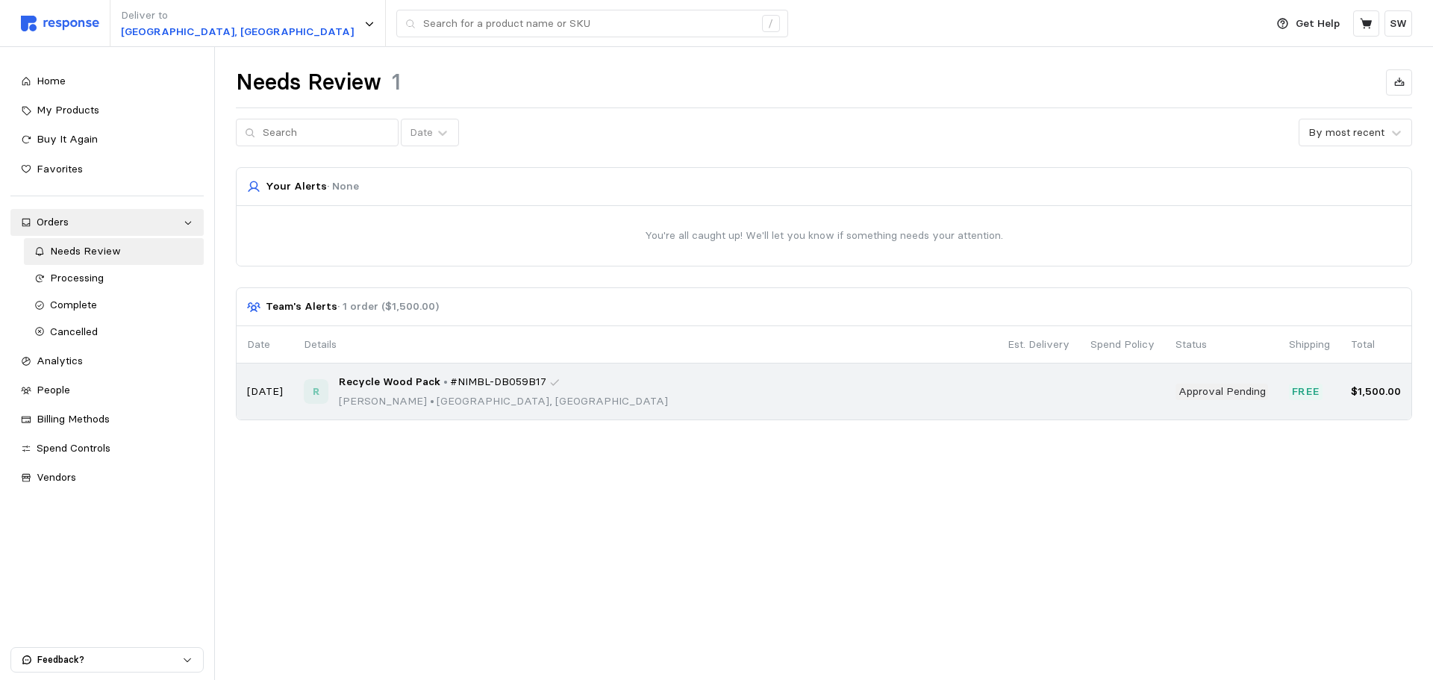
click at [904, 386] on div "R Recycle Wood Pack • #NIMBL-DB059B17 [PERSON_NAME] • [GEOGRAPHIC_DATA], [GEOGR…" at bounding box center [645, 391] width 683 height 35
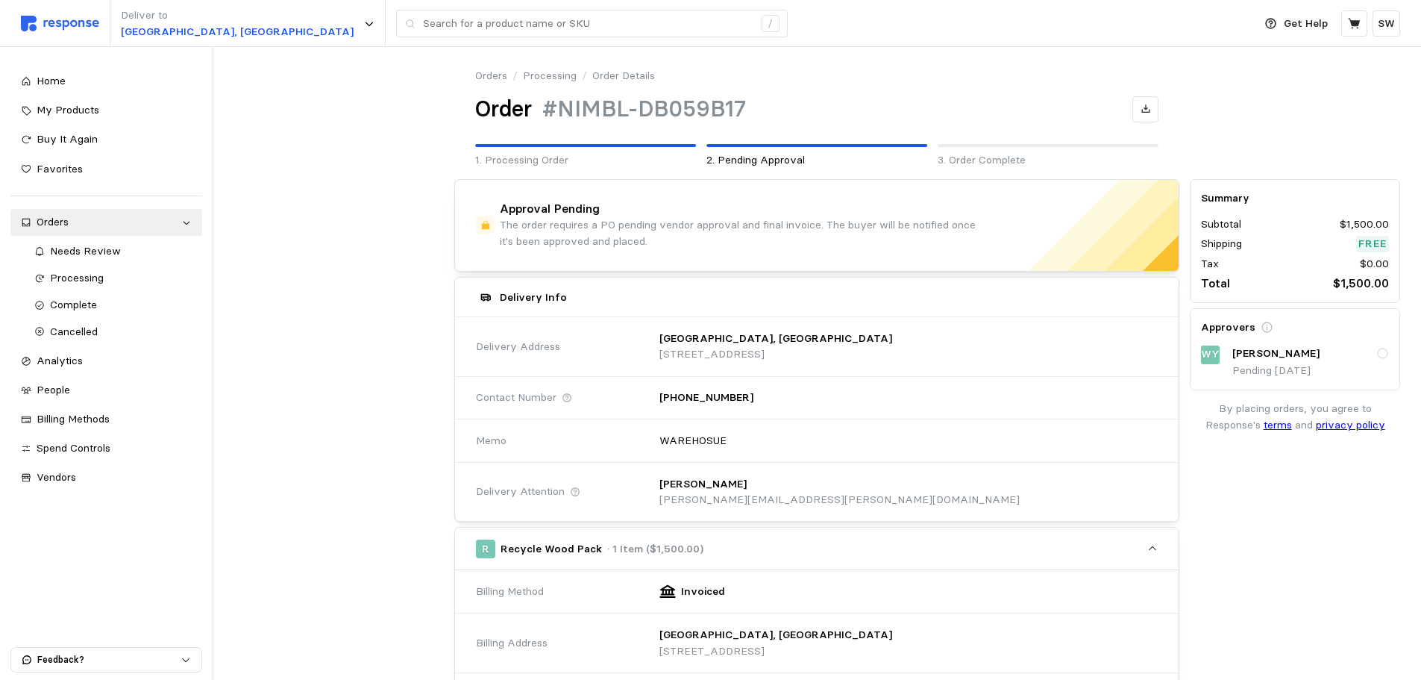
click at [1380, 348] on icon at bounding box center [1383, 353] width 13 height 13
click at [1295, 339] on div "Approvers [PERSON_NAME] Pending [DATE]" at bounding box center [1295, 349] width 188 height 60
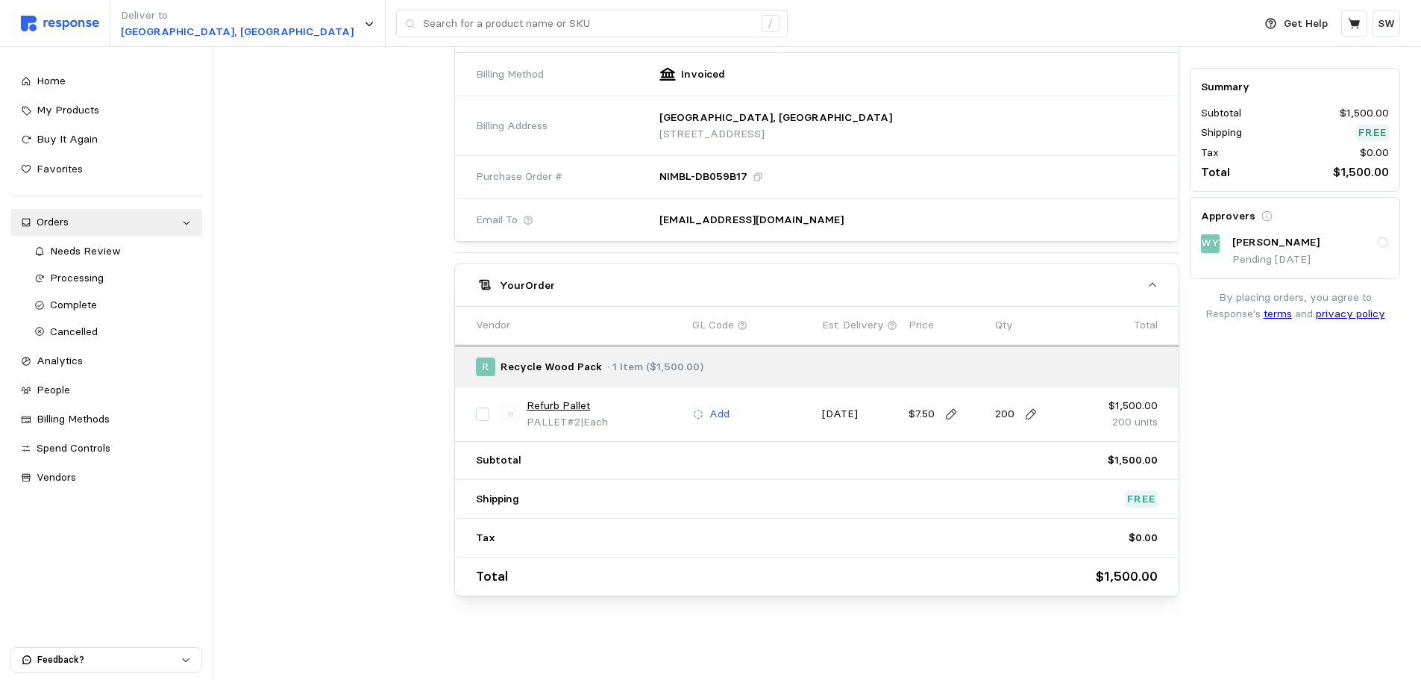
scroll to position [69, 0]
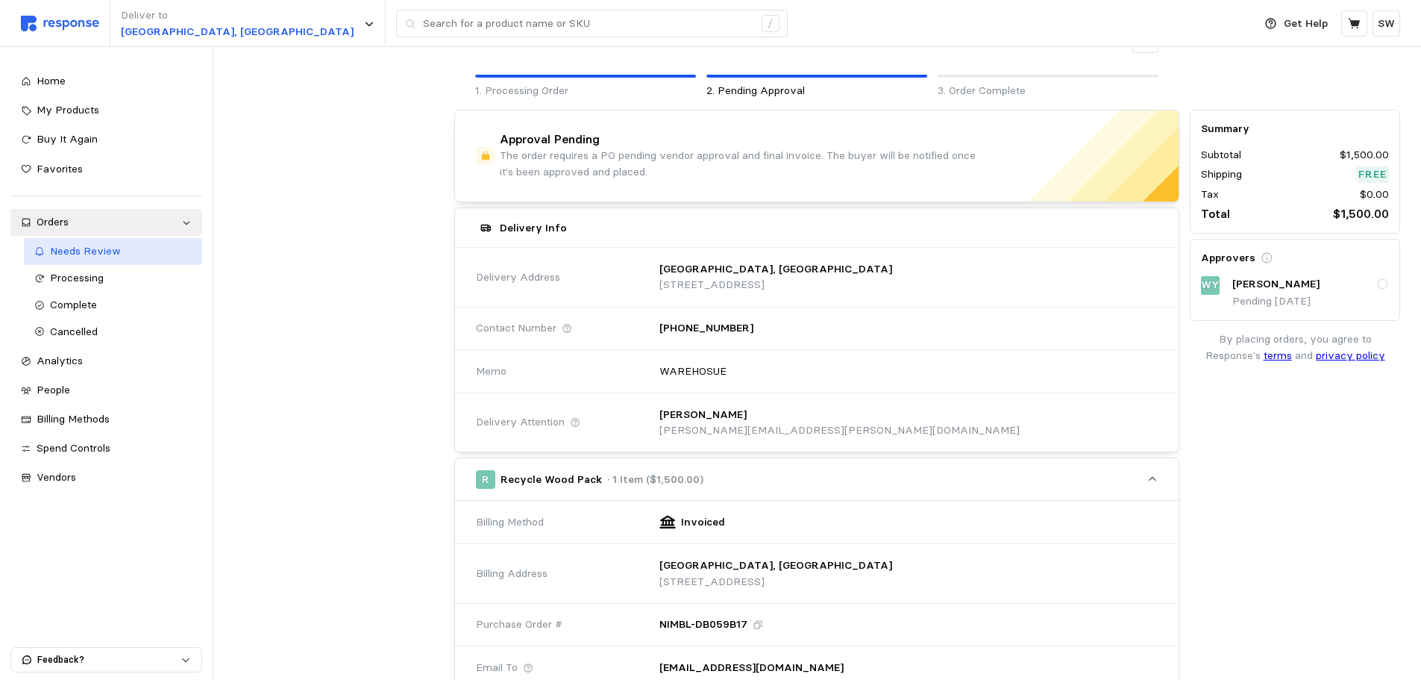
click at [116, 249] on span "Needs Review" at bounding box center [85, 250] width 71 height 13
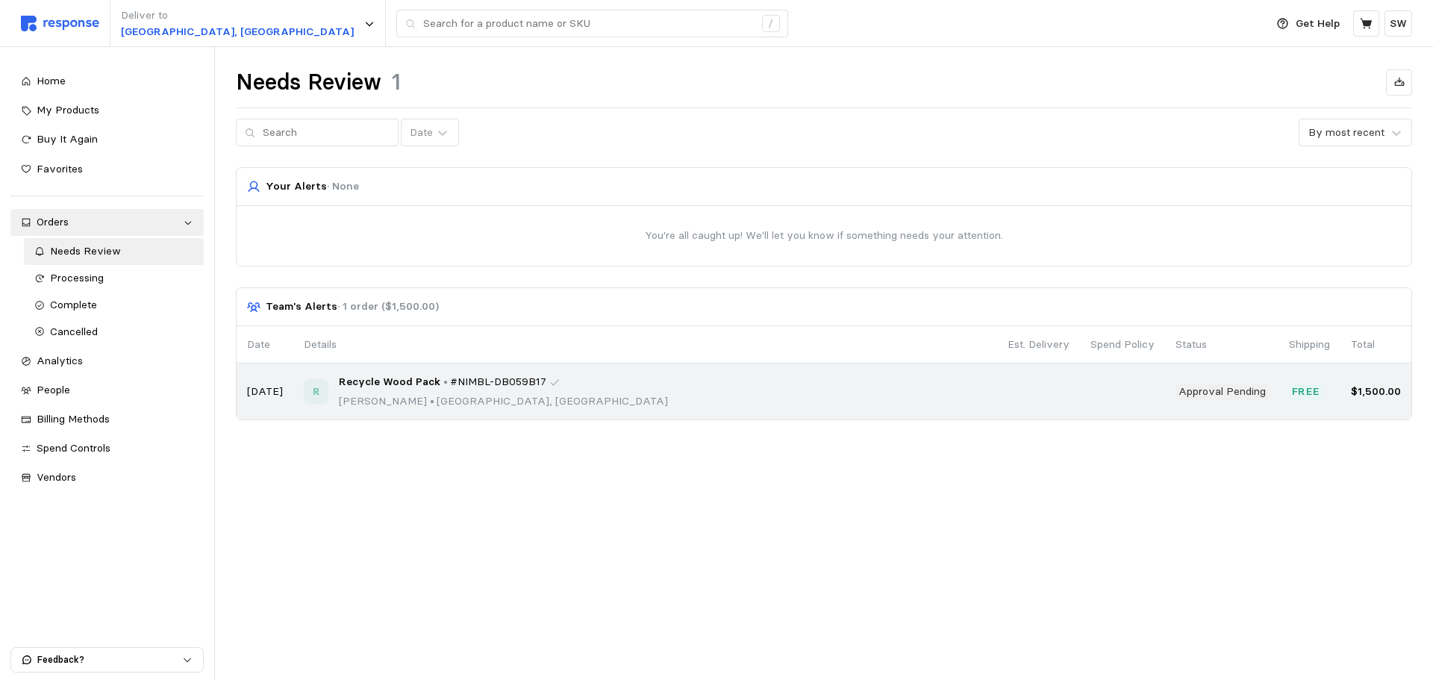
click at [616, 385] on div "R Recycle Wood Pack • #NIMBL-DB059B17 [PERSON_NAME] • [GEOGRAPHIC_DATA], [GEOGR…" at bounding box center [645, 391] width 683 height 35
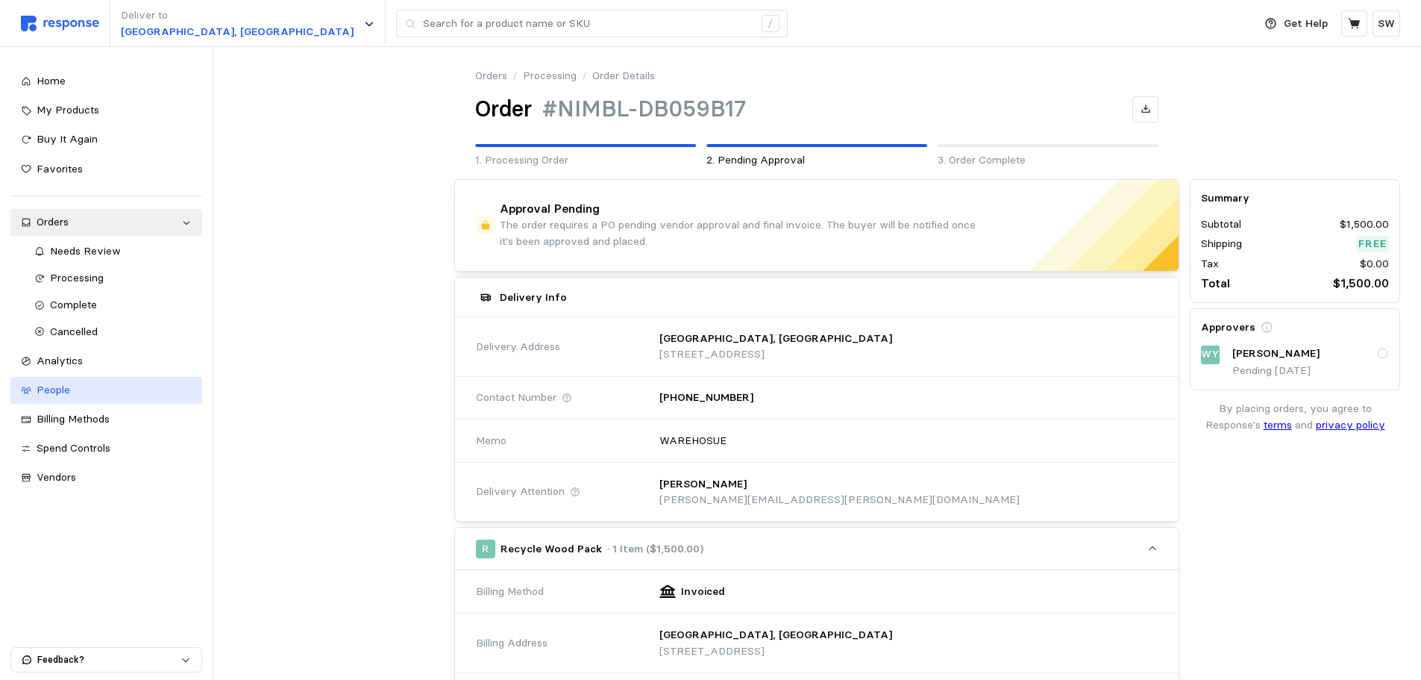
click at [113, 387] on div "People" at bounding box center [114, 390] width 155 height 16
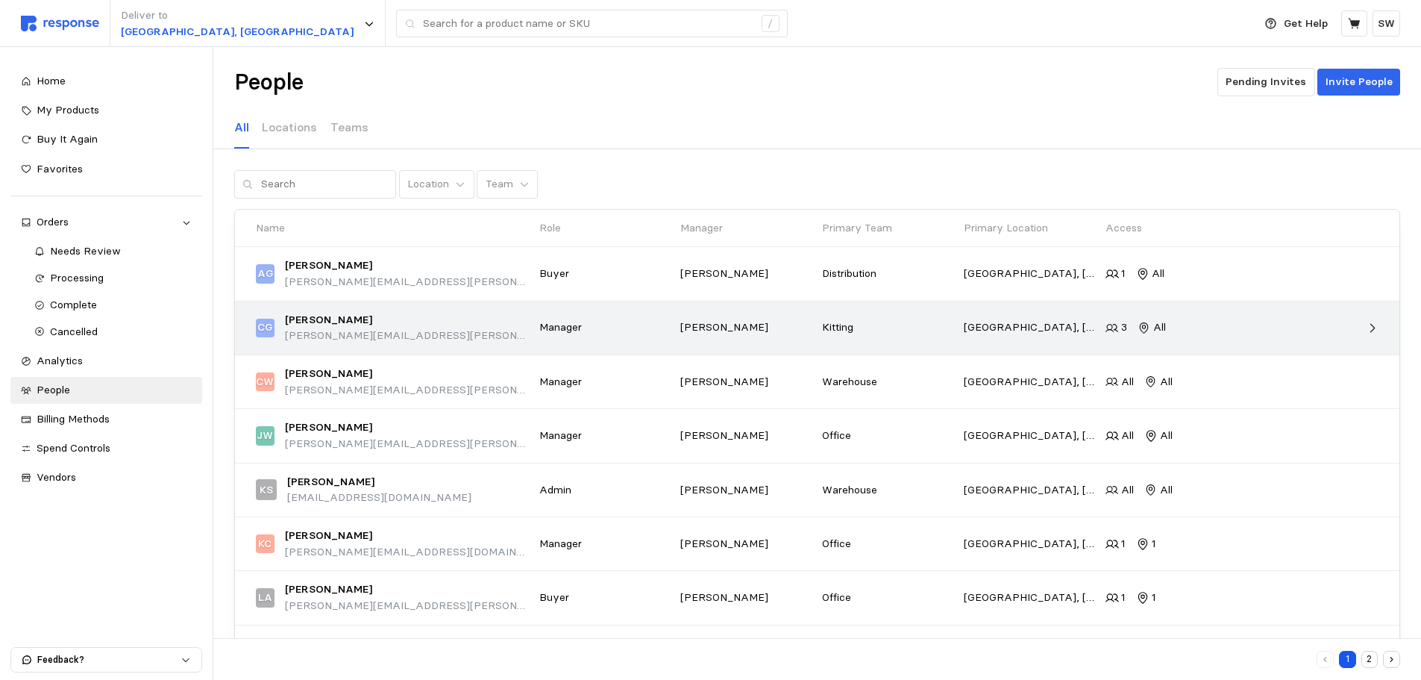
click at [455, 325] on div "[PERSON_NAME] Gerlach [EMAIL_ADDRESS][PERSON_NAME][DOMAIN_NAME]" at bounding box center [392, 328] width 273 height 32
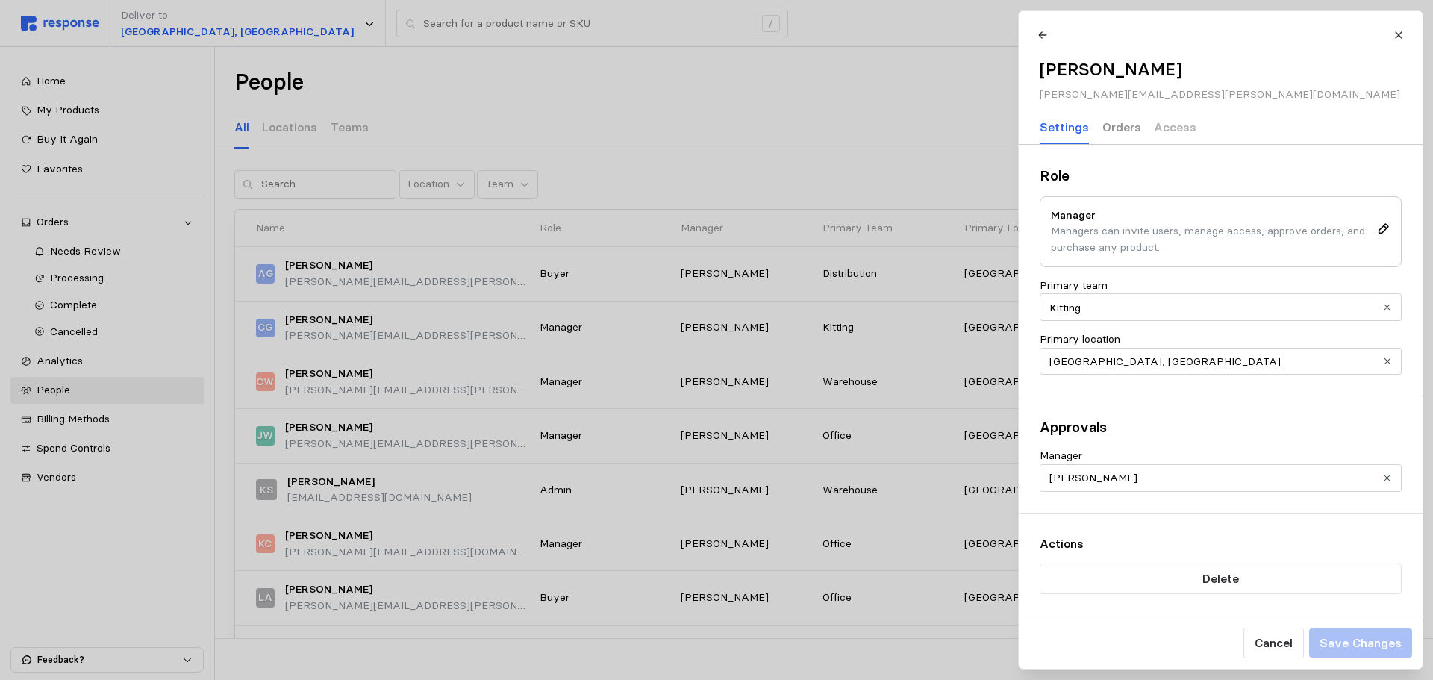
click at [1126, 123] on p "Orders" at bounding box center [1120, 127] width 39 height 19
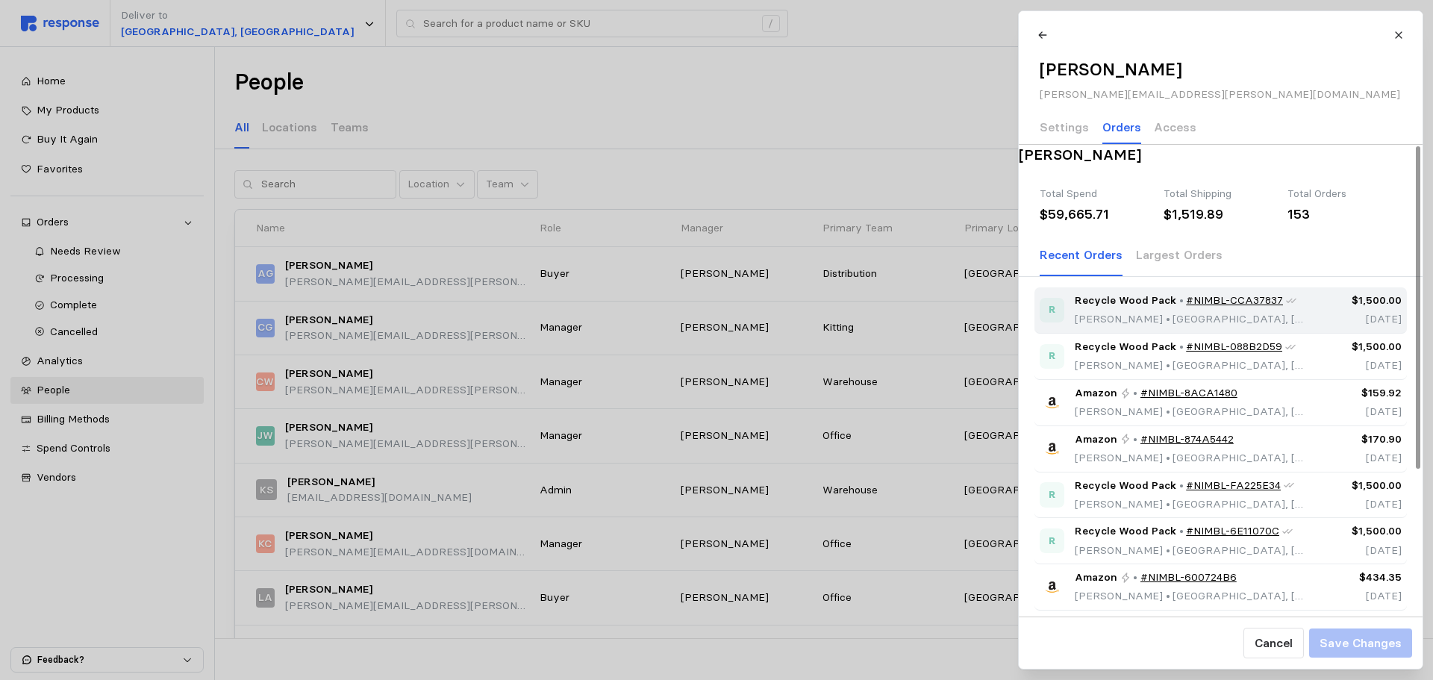
click at [1129, 309] on span "Recycle Wood Pack" at bounding box center [1125, 301] width 101 height 16
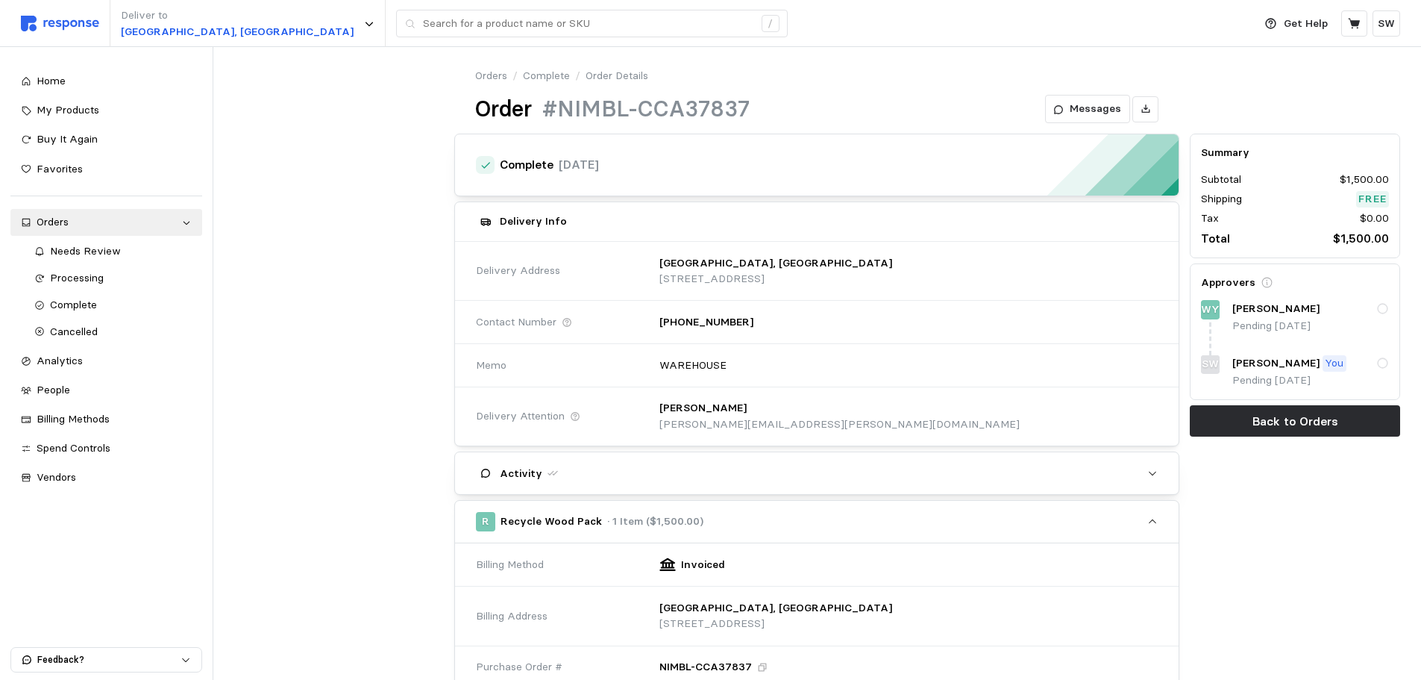
click at [1230, 376] on div "[PERSON_NAME] You Pending [DATE]" at bounding box center [1305, 372] width 167 height 34
click at [1207, 360] on p "SW" at bounding box center [1210, 364] width 17 height 16
click at [1387, 364] on icon at bounding box center [1382, 362] width 11 height 11
click at [1386, 364] on icon at bounding box center [1383, 363] width 13 height 13
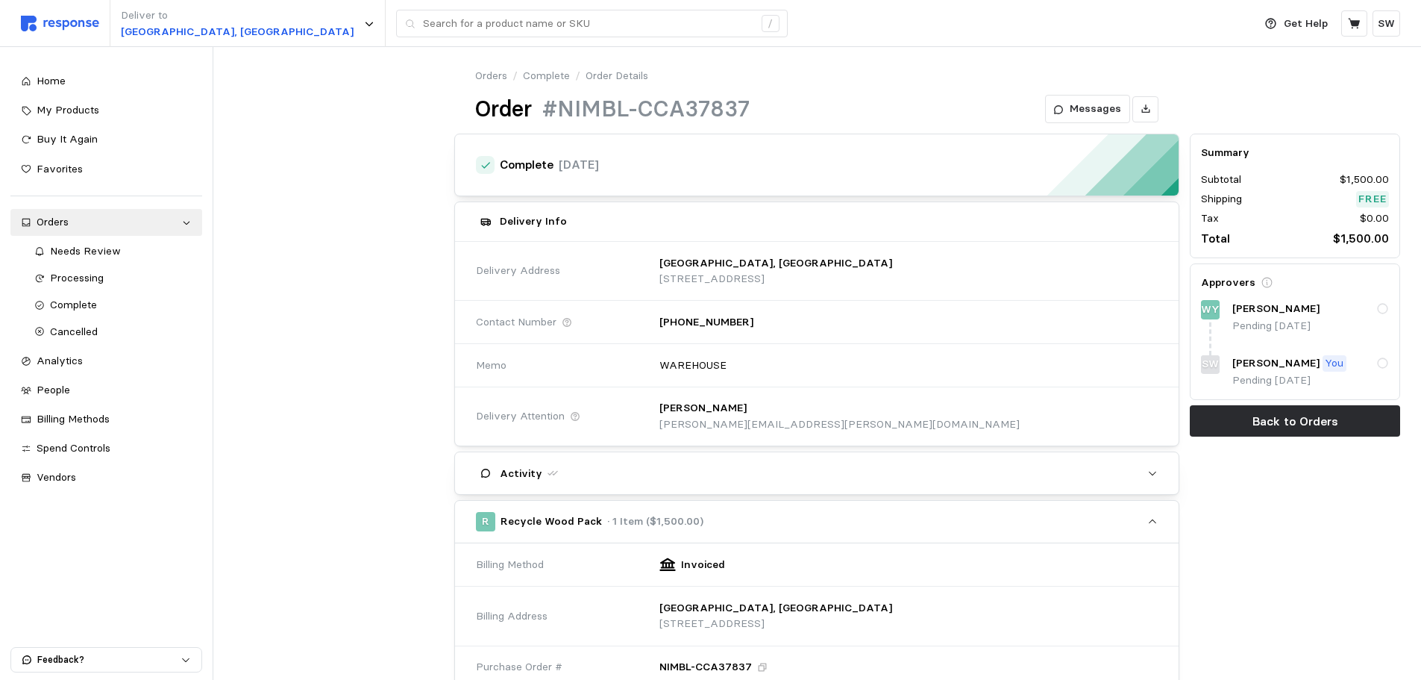
click at [1359, 351] on div "[PERSON_NAME] Pending [DATE] SW [PERSON_NAME] You Pending [DATE]" at bounding box center [1295, 345] width 188 height 88
click at [1283, 417] on p "Back to Orders" at bounding box center [1296, 421] width 86 height 19
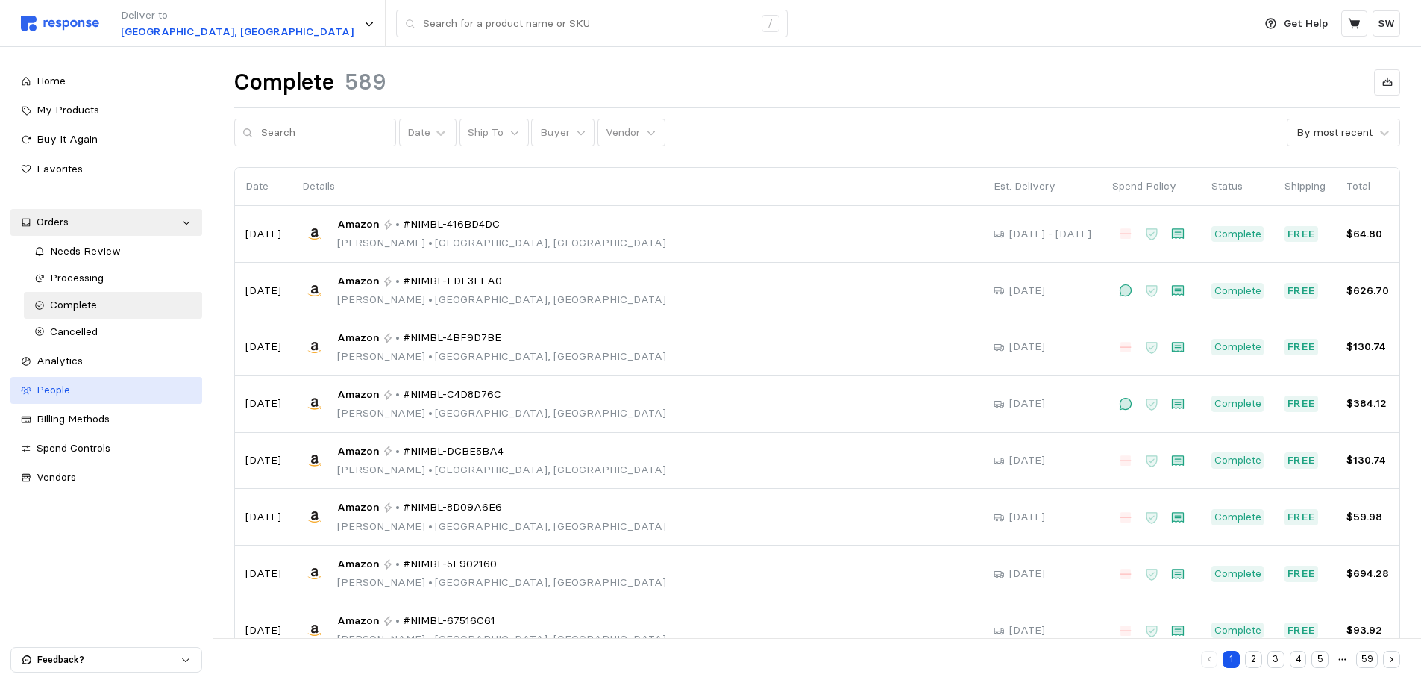
click at [103, 401] on link "People" at bounding box center [106, 390] width 192 height 27
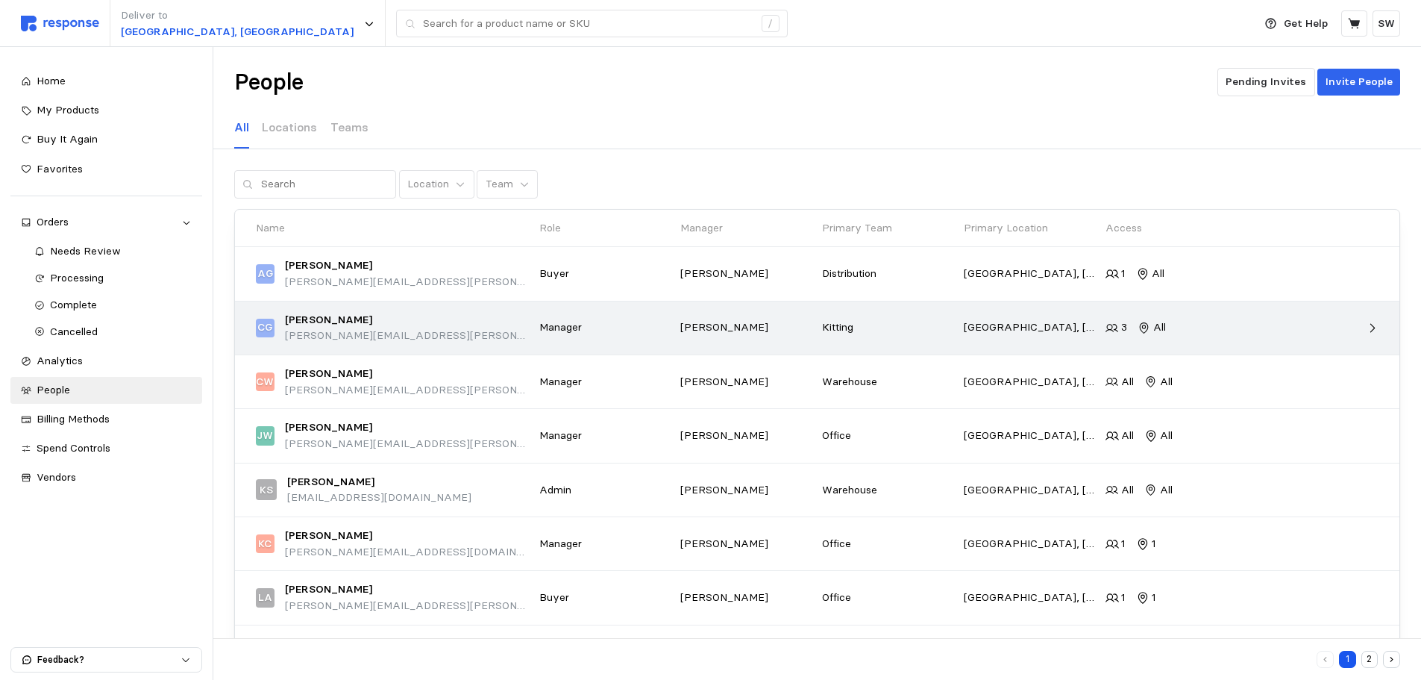
click at [549, 343] on div "[PERSON_NAME] Gerlach [EMAIL_ADDRESS][PERSON_NAME][DOMAIN_NAME] Manager [PERSON…" at bounding box center [817, 328] width 1133 height 43
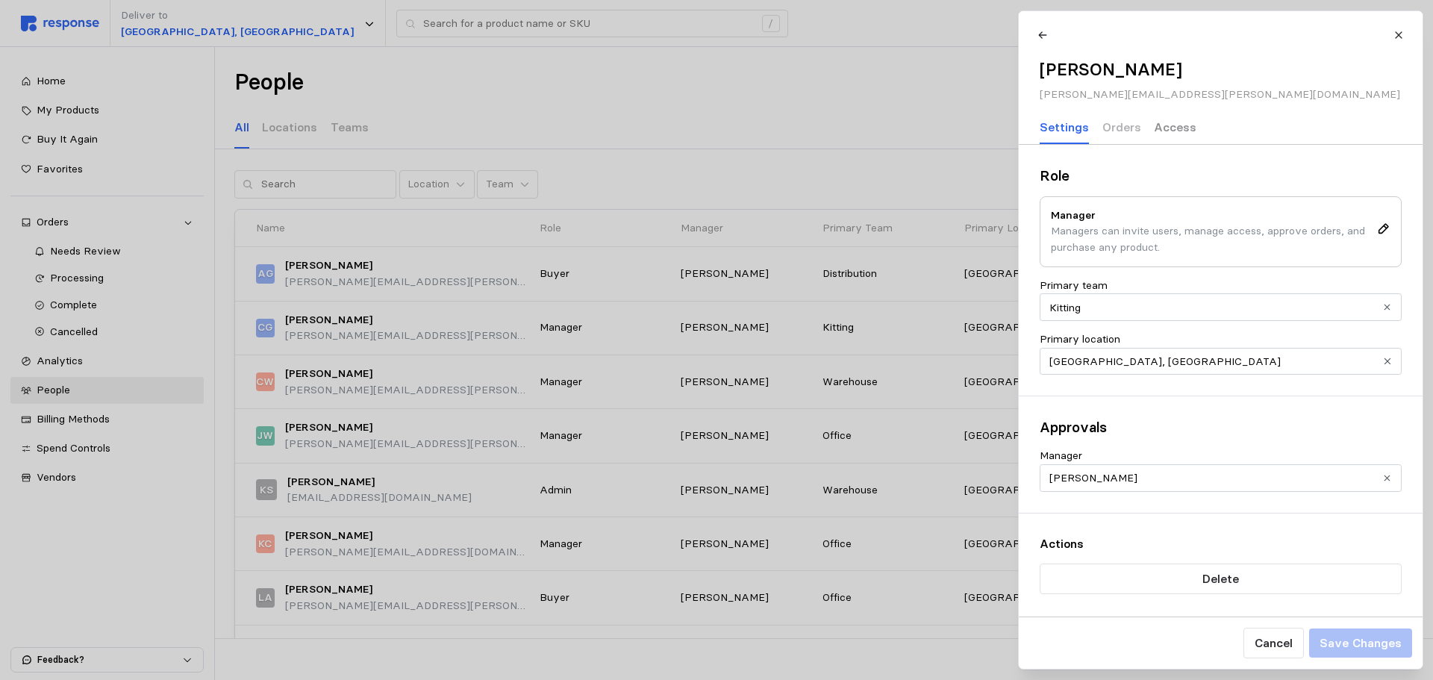
click at [1160, 136] on p "Access" at bounding box center [1175, 127] width 43 height 19
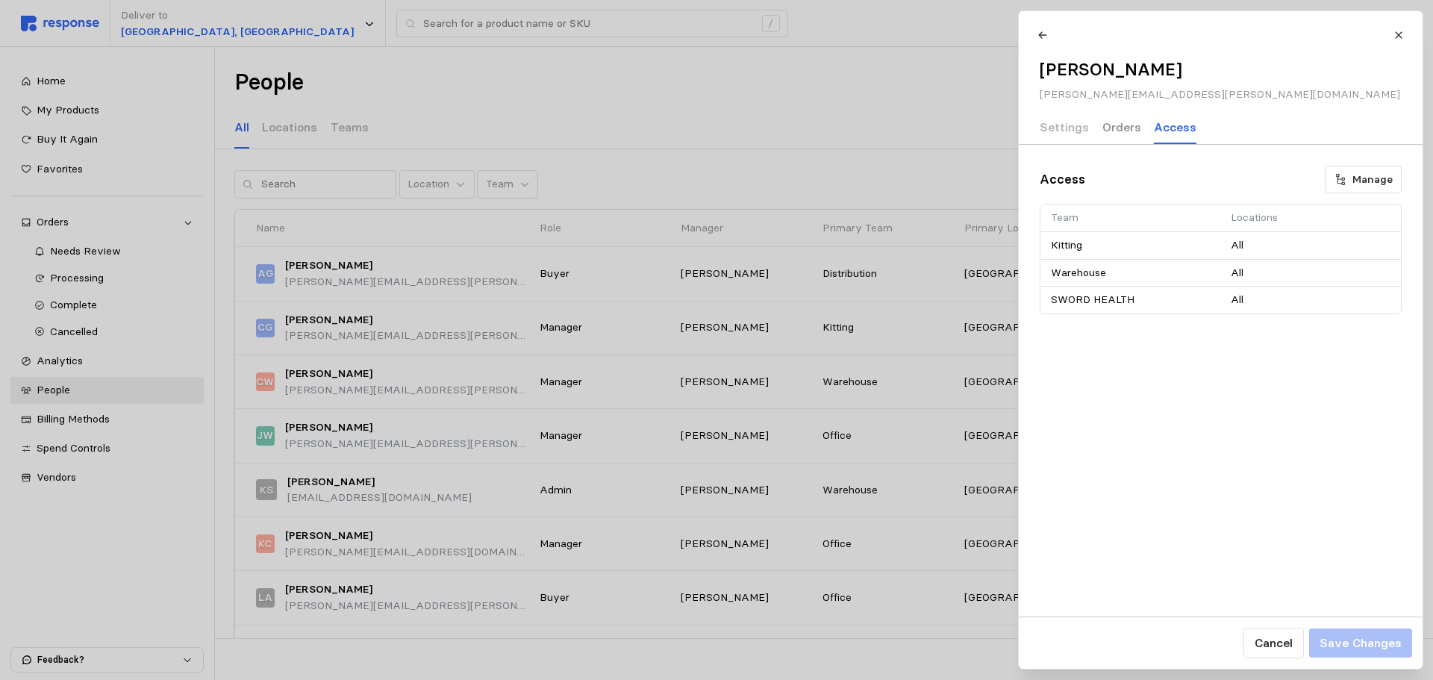
click at [1113, 131] on p "Orders" at bounding box center [1120, 127] width 39 height 19
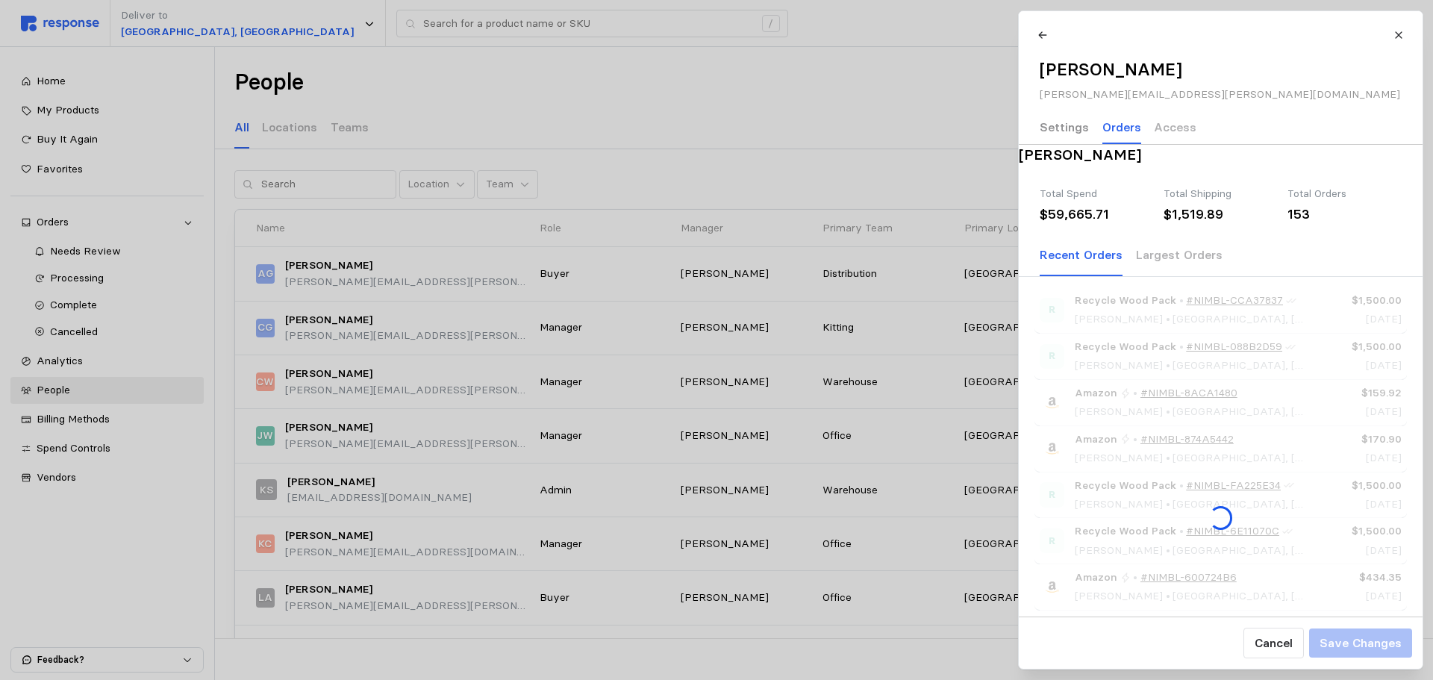
click at [1078, 131] on p "Settings" at bounding box center [1063, 127] width 49 height 19
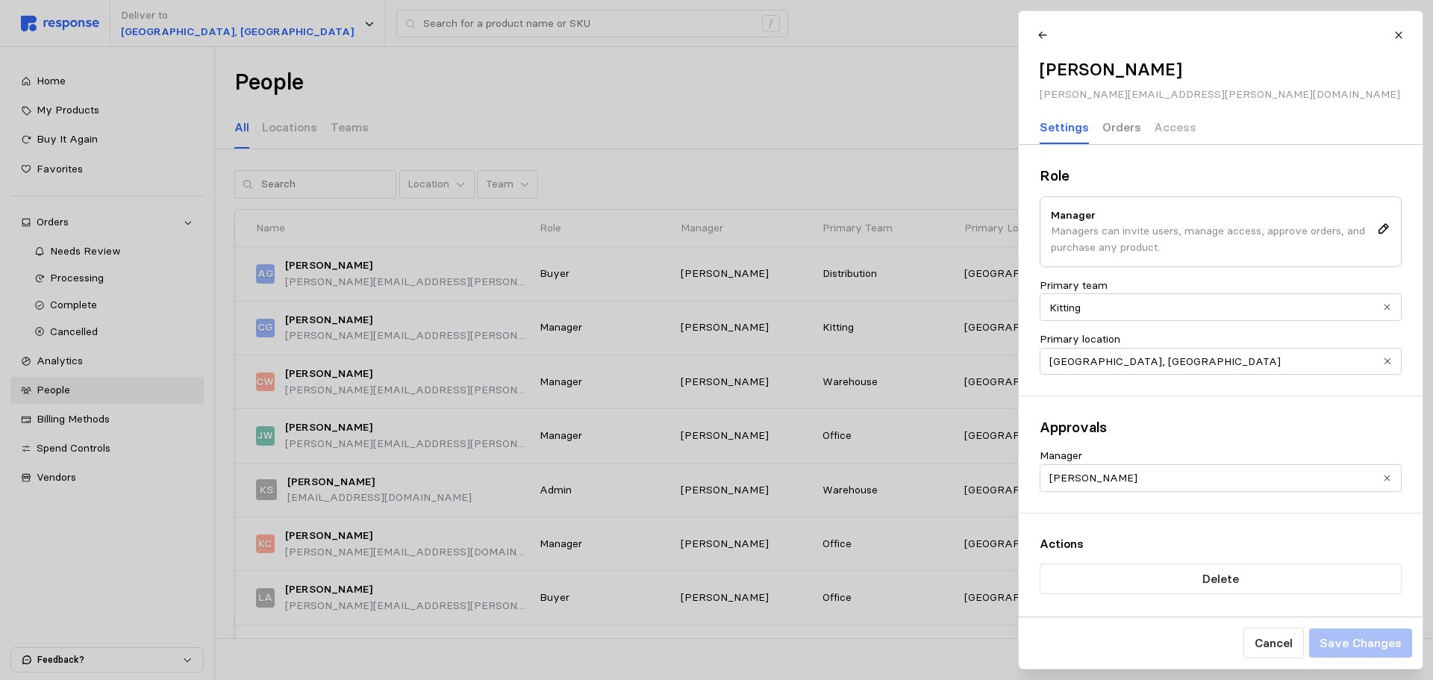
click at [1102, 129] on p "Orders" at bounding box center [1120, 127] width 39 height 19
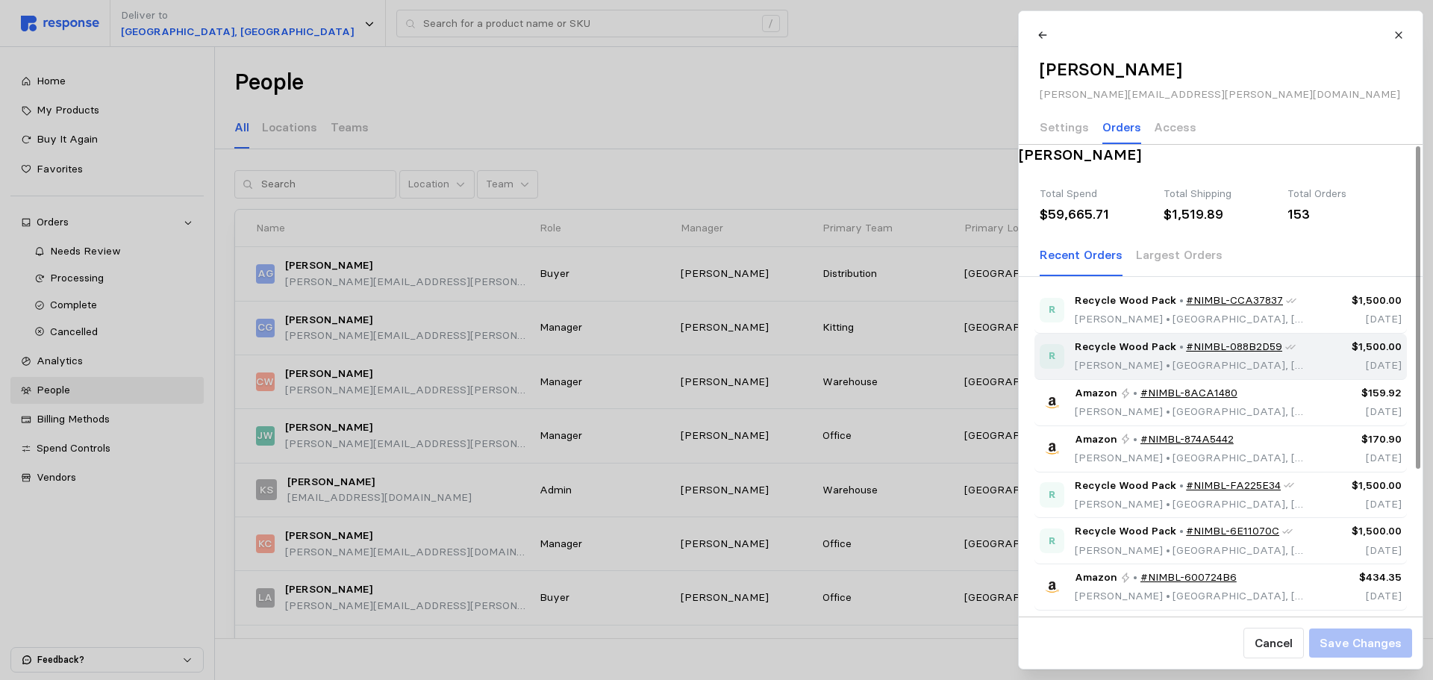
click at [1047, 369] on span "R" at bounding box center [1051, 356] width 25 height 25
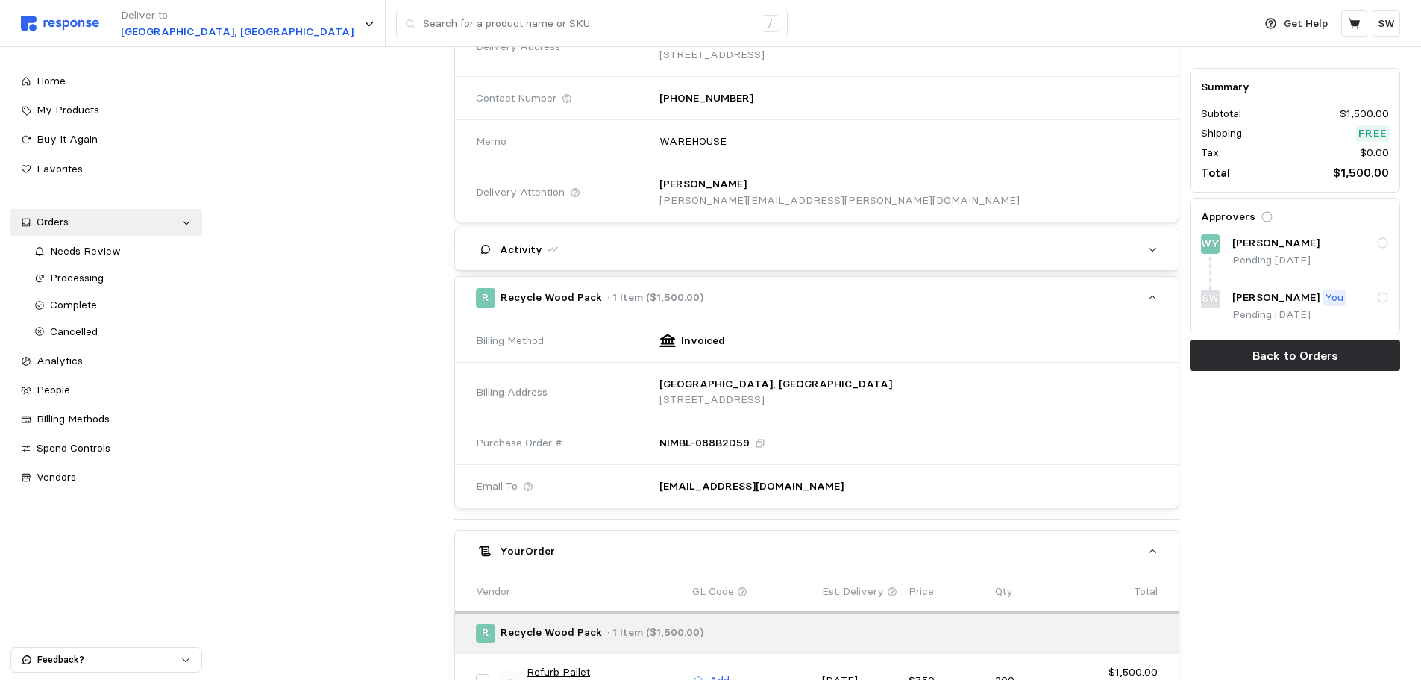
scroll to position [75, 0]
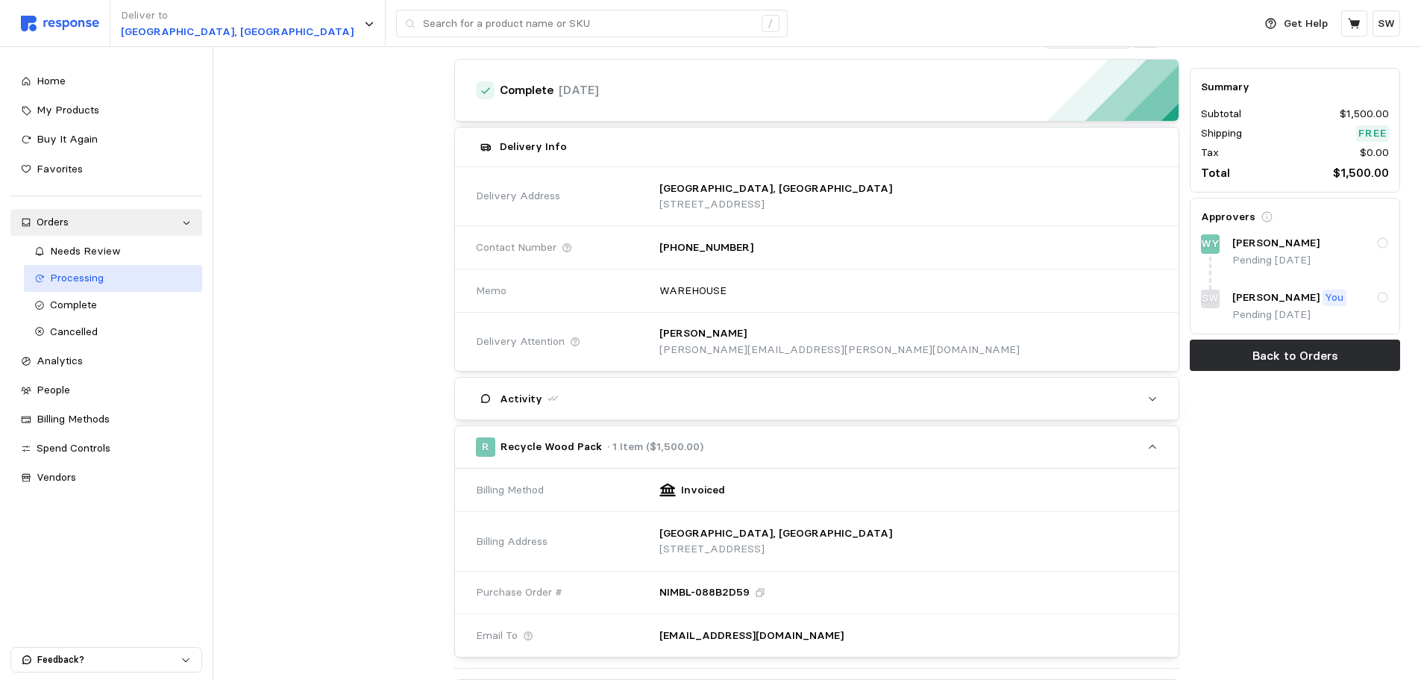
click at [74, 269] on link "Processing" at bounding box center [113, 278] width 178 height 27
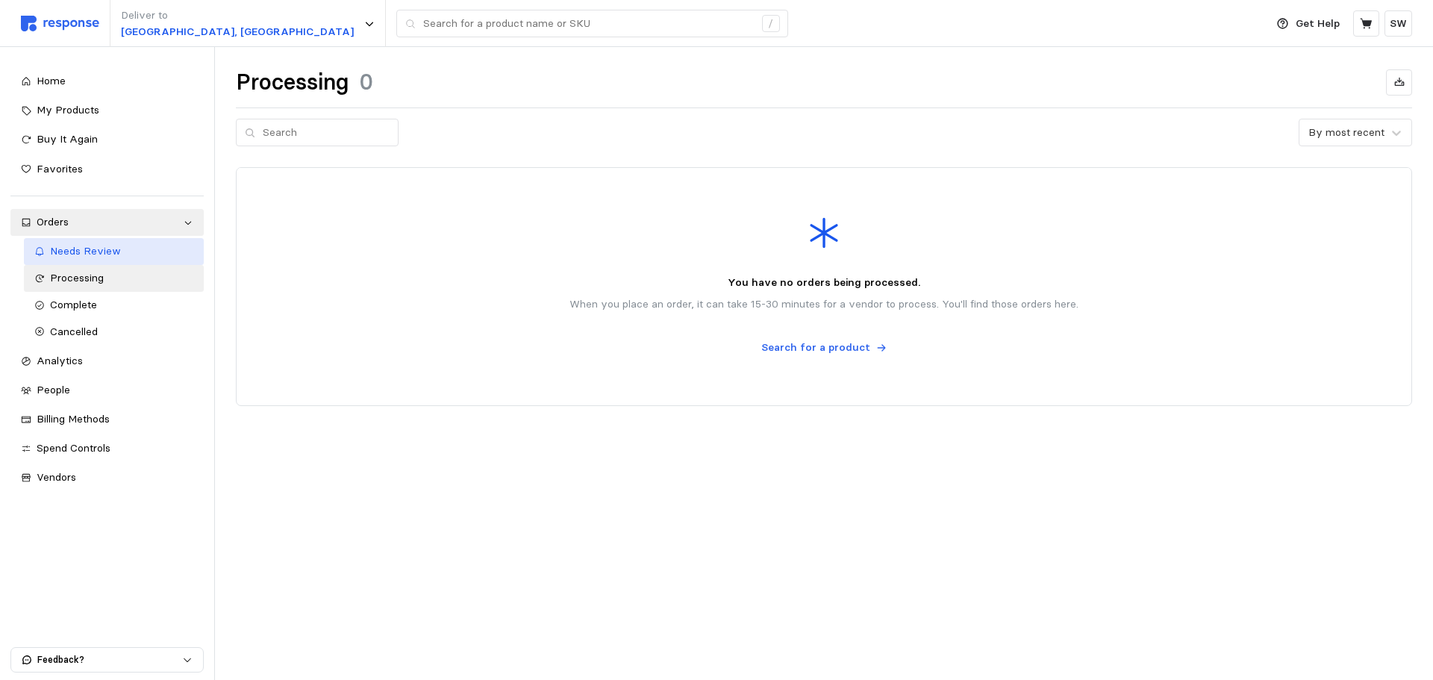
click at [75, 257] on span "Needs Review" at bounding box center [85, 250] width 71 height 13
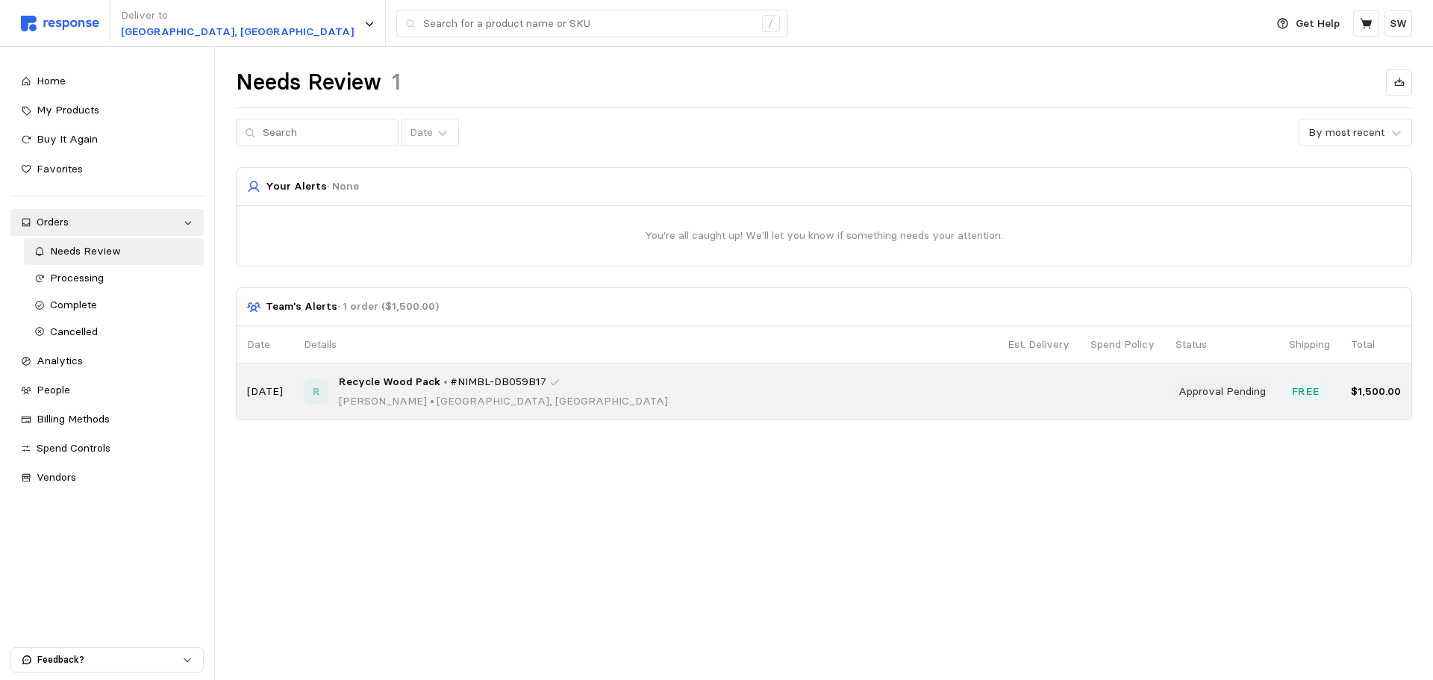
click at [1013, 372] on td at bounding box center [1038, 391] width 83 height 56
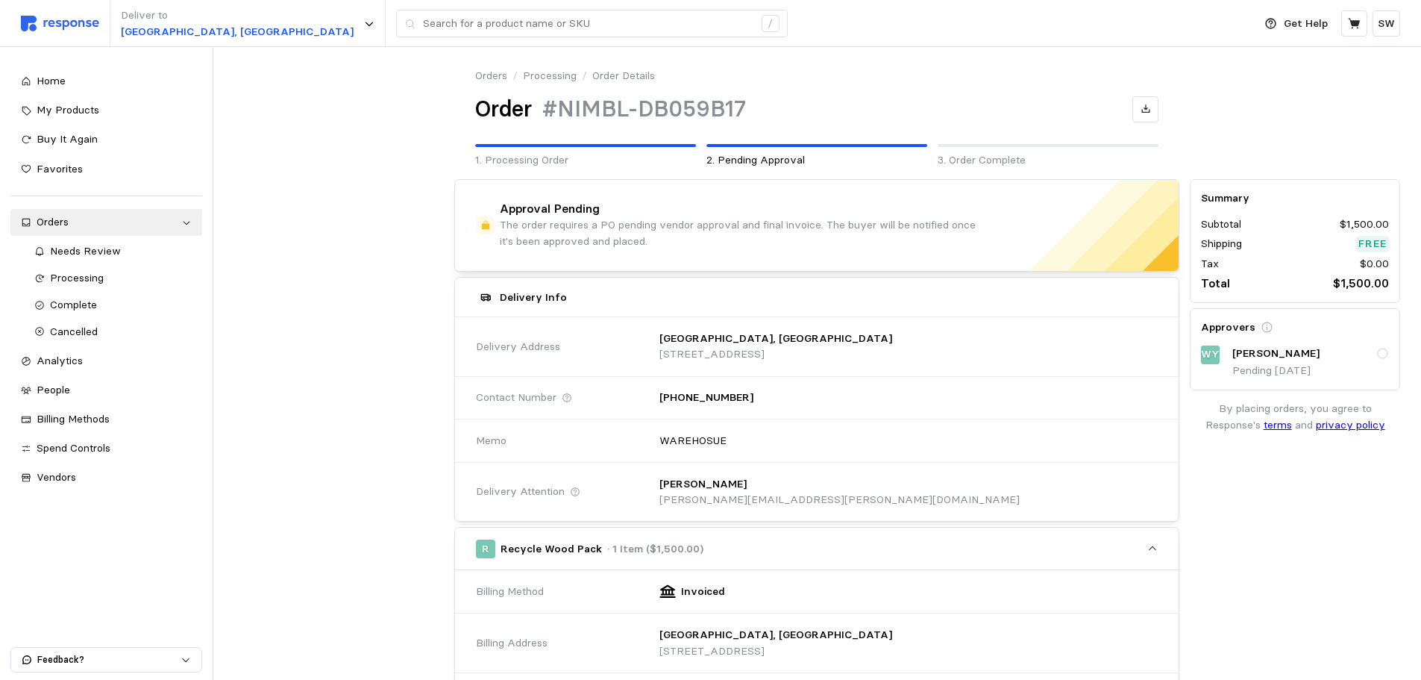
click at [1340, 360] on div "[PERSON_NAME]" at bounding box center [1311, 353] width 157 height 16
click at [1366, 357] on div "[PERSON_NAME]" at bounding box center [1311, 353] width 157 height 16
click at [87, 245] on span "Needs Review" at bounding box center [85, 250] width 71 height 13
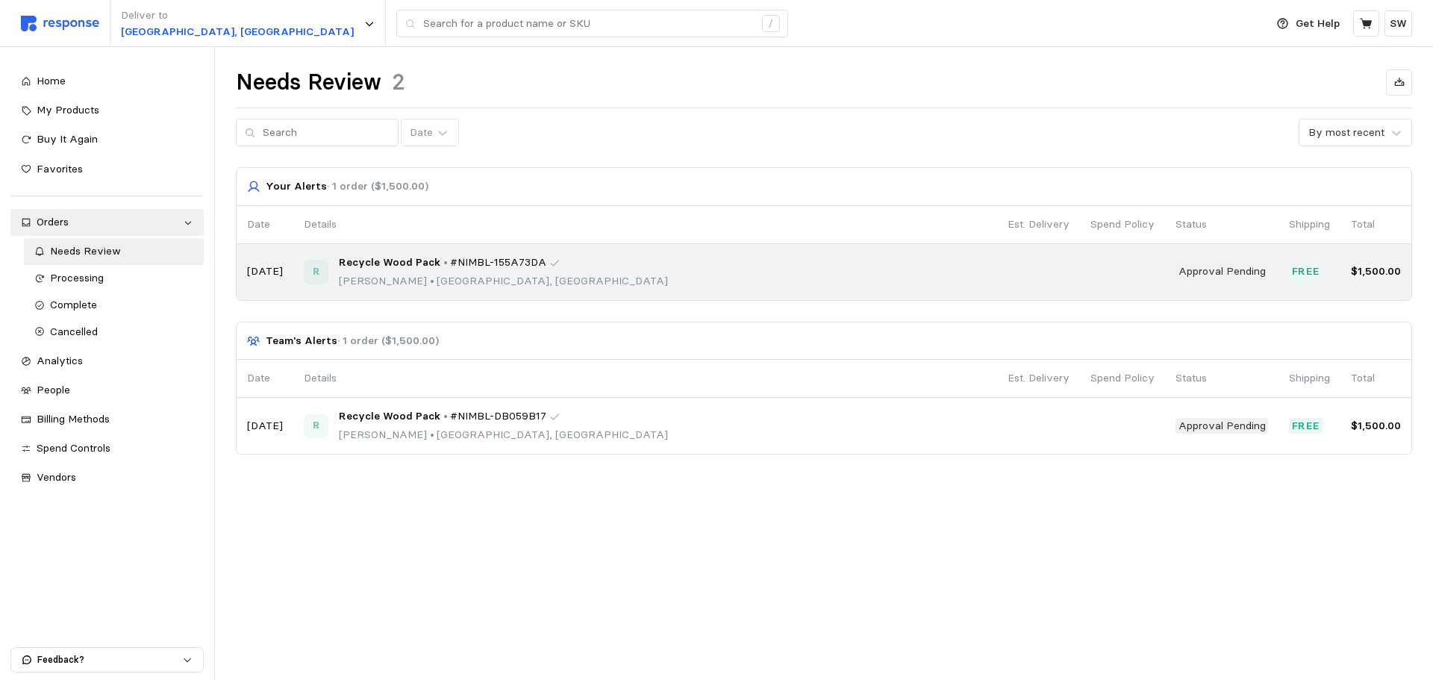
click at [594, 277] on div "R Recycle Wood Pack • #NIMBL-155A73DA [PERSON_NAME] • [GEOGRAPHIC_DATA], [GEOGR…" at bounding box center [645, 271] width 683 height 35
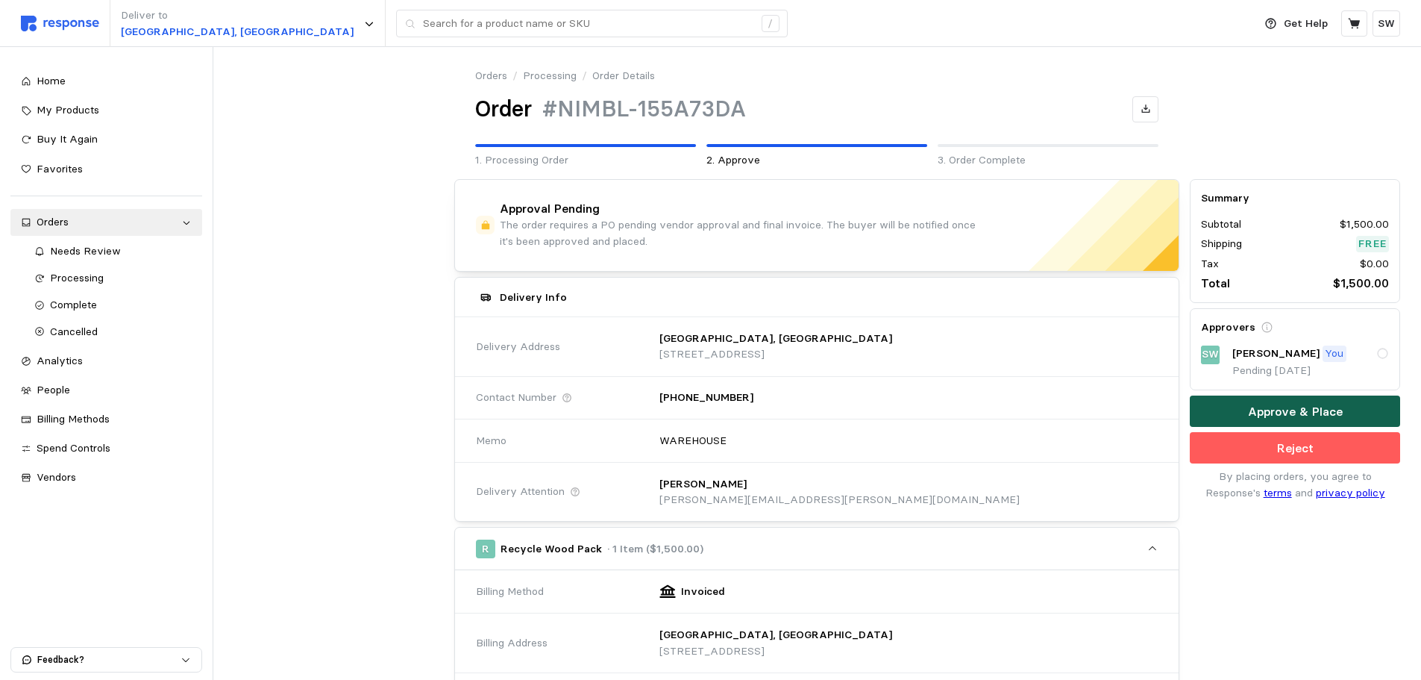
click at [1242, 402] on button "Approve & Place" at bounding box center [1295, 410] width 210 height 31
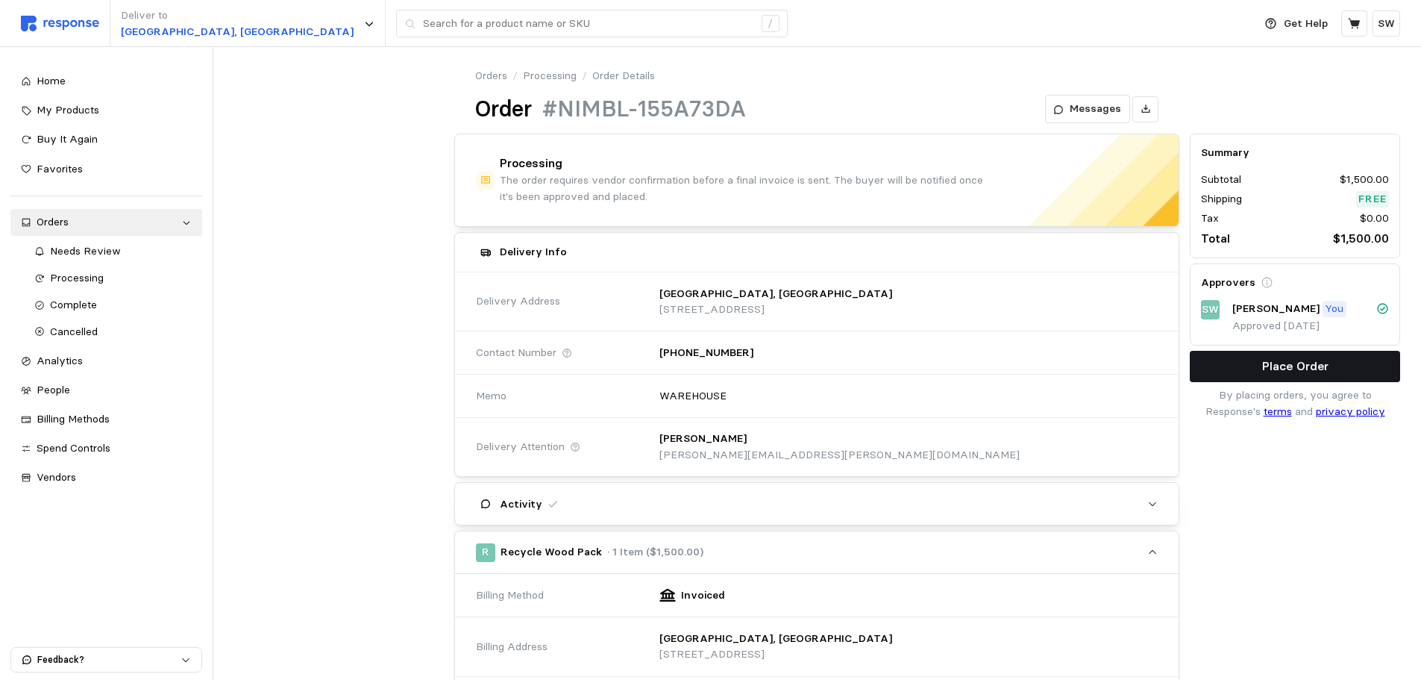
click at [1245, 367] on button "Place Order" at bounding box center [1295, 366] width 210 height 31
click at [1371, 375] on button "Place Order" at bounding box center [1295, 366] width 210 height 31
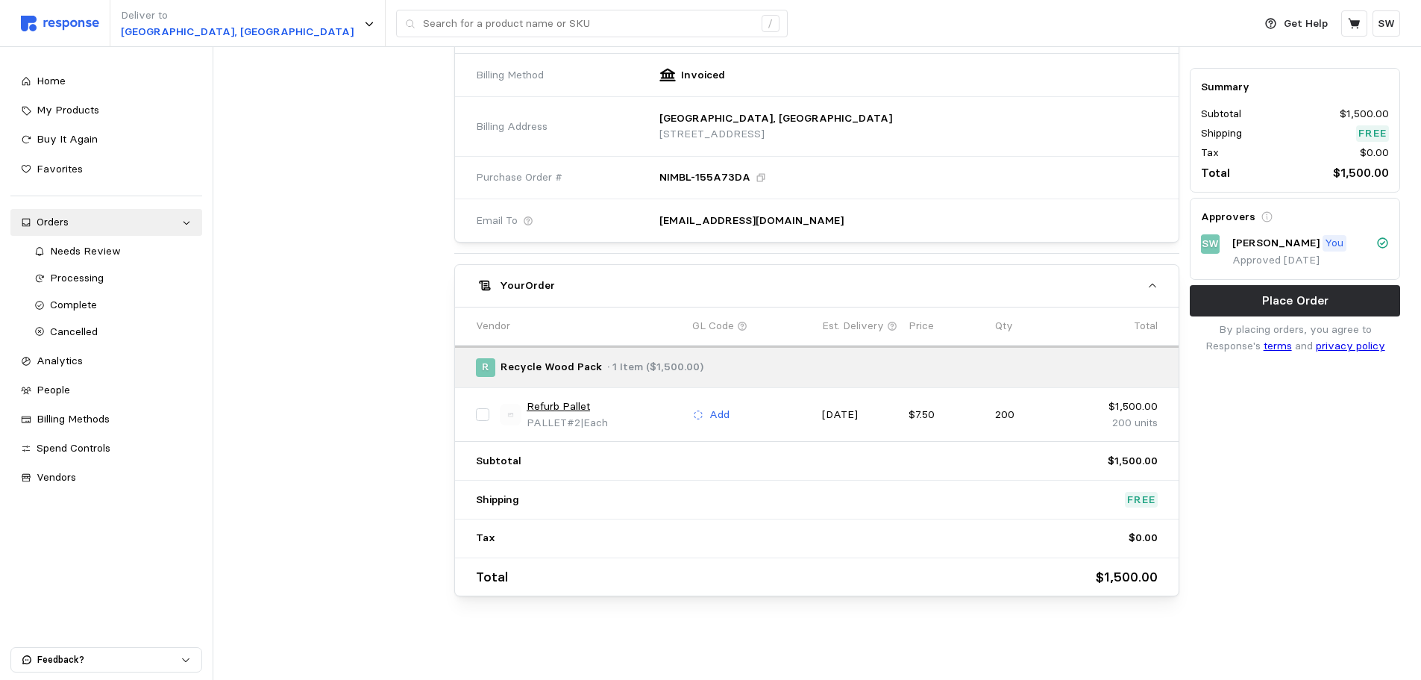
scroll to position [147, 0]
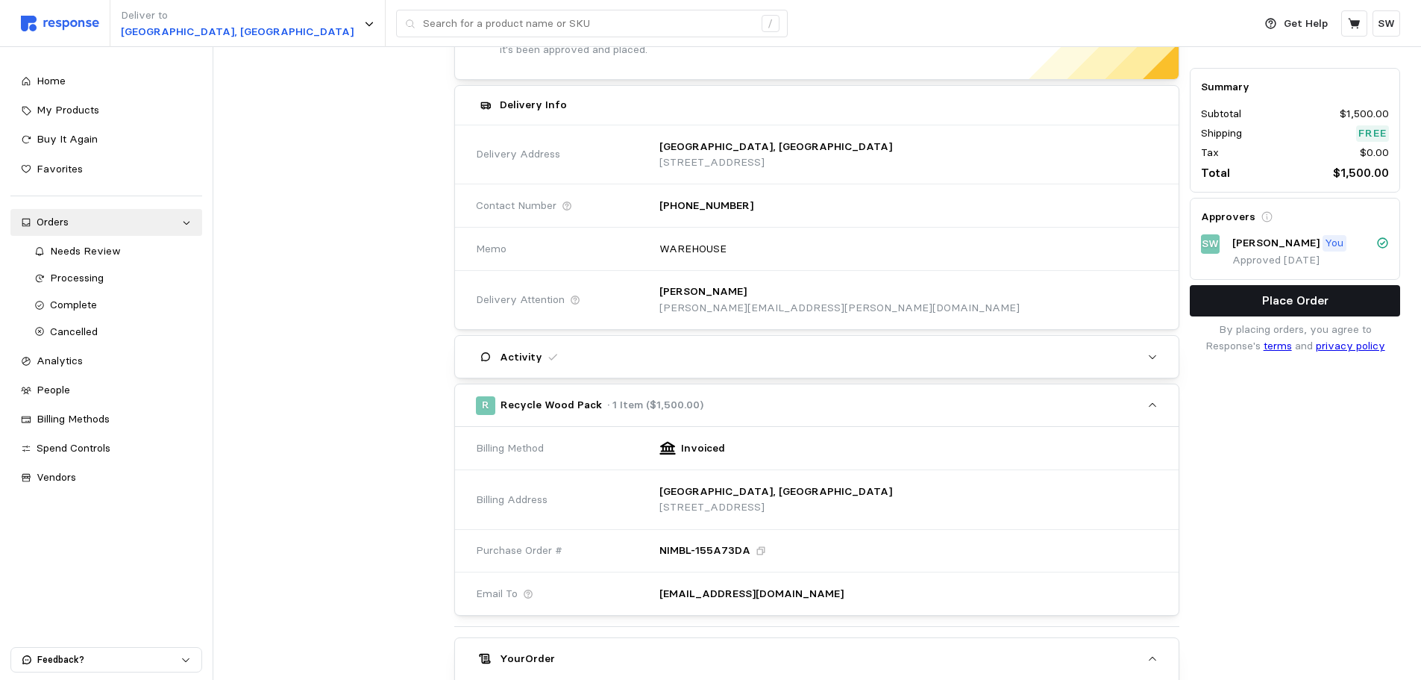
click at [1283, 307] on p "Place Order" at bounding box center [1296, 300] width 66 height 19
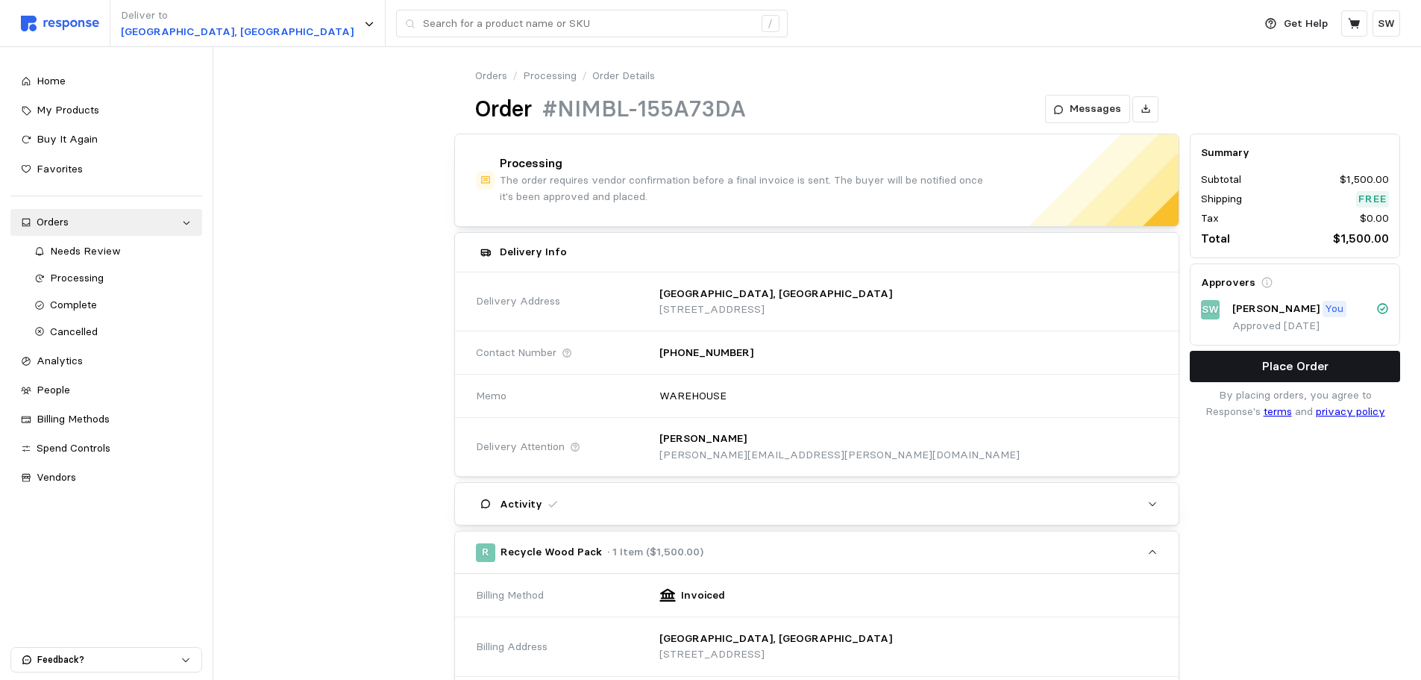
click at [1260, 369] on button "Place Order" at bounding box center [1295, 366] width 210 height 31
click at [78, 253] on span "Needs Review" at bounding box center [85, 250] width 71 height 13
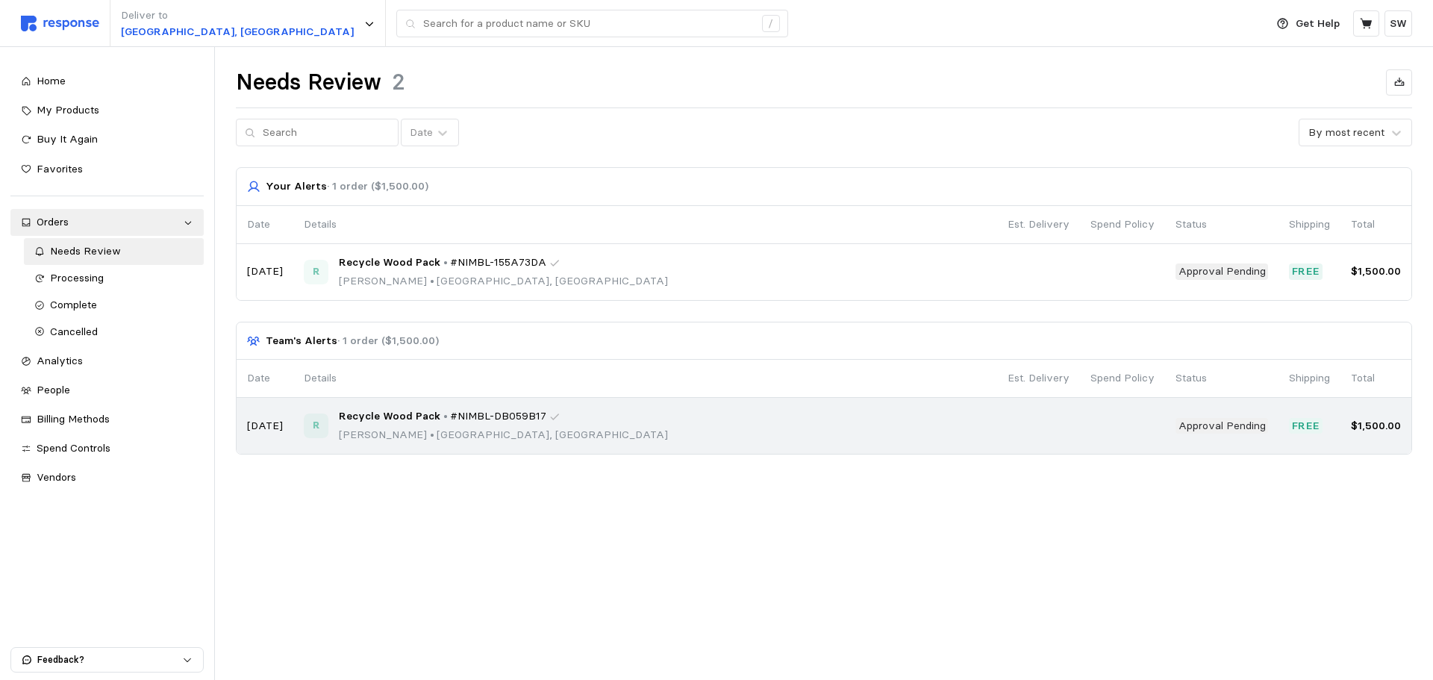
click at [533, 434] on p "[PERSON_NAME] • [GEOGRAPHIC_DATA], [GEOGRAPHIC_DATA]" at bounding box center [503, 435] width 329 height 16
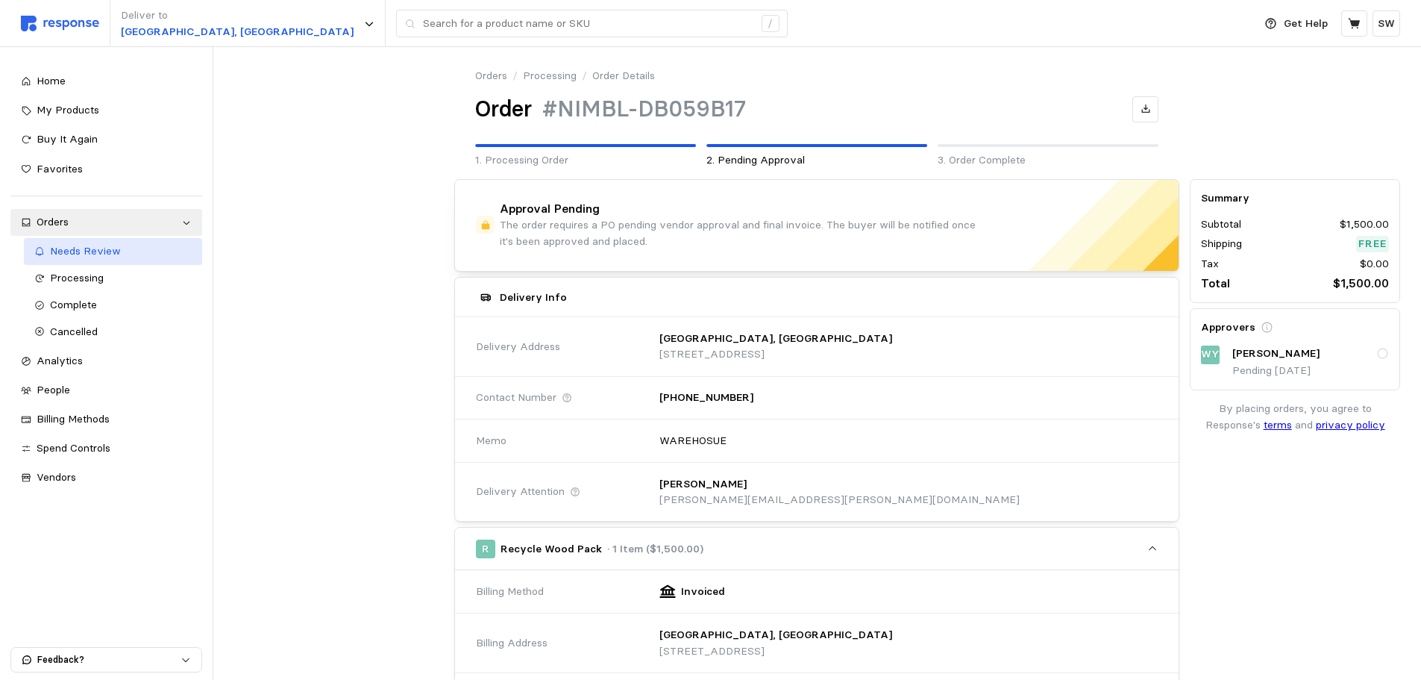
click at [84, 249] on span "Needs Review" at bounding box center [85, 250] width 71 height 13
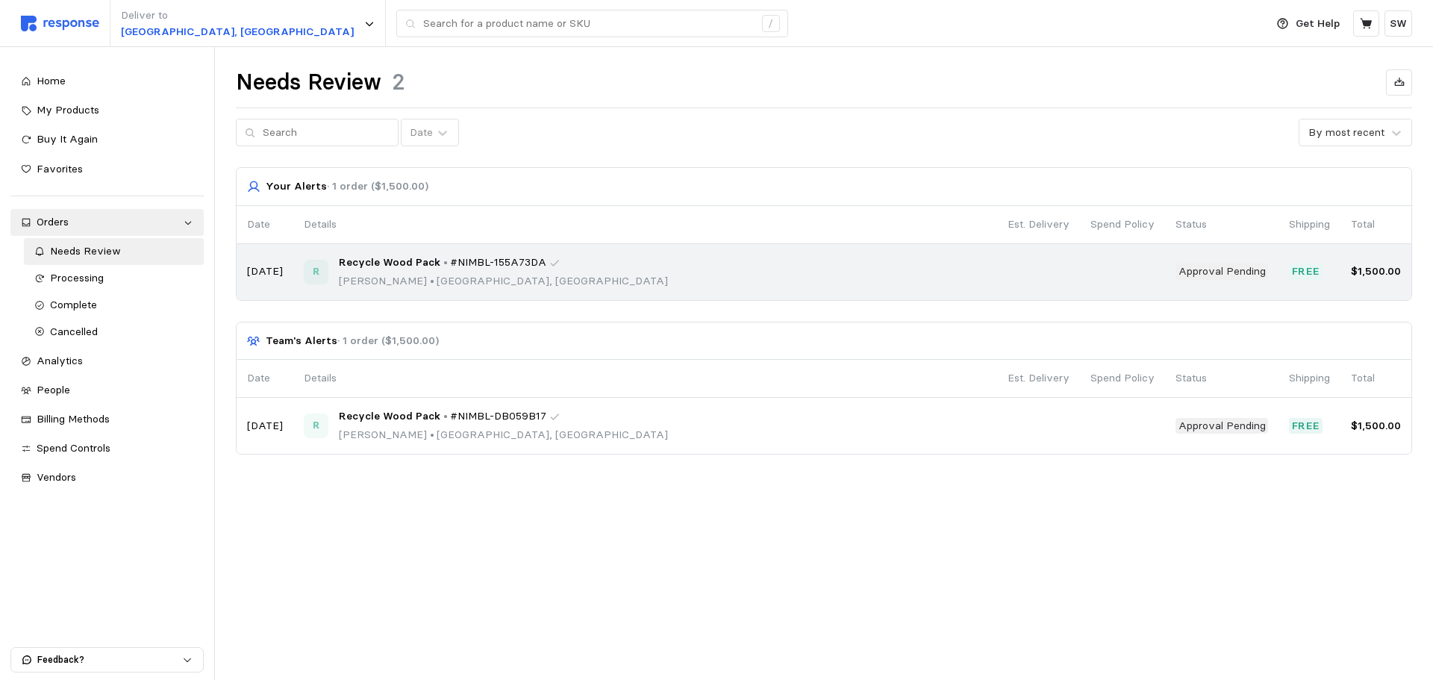
click at [440, 282] on p "[PERSON_NAME] • [GEOGRAPHIC_DATA], [GEOGRAPHIC_DATA]" at bounding box center [503, 281] width 329 height 16
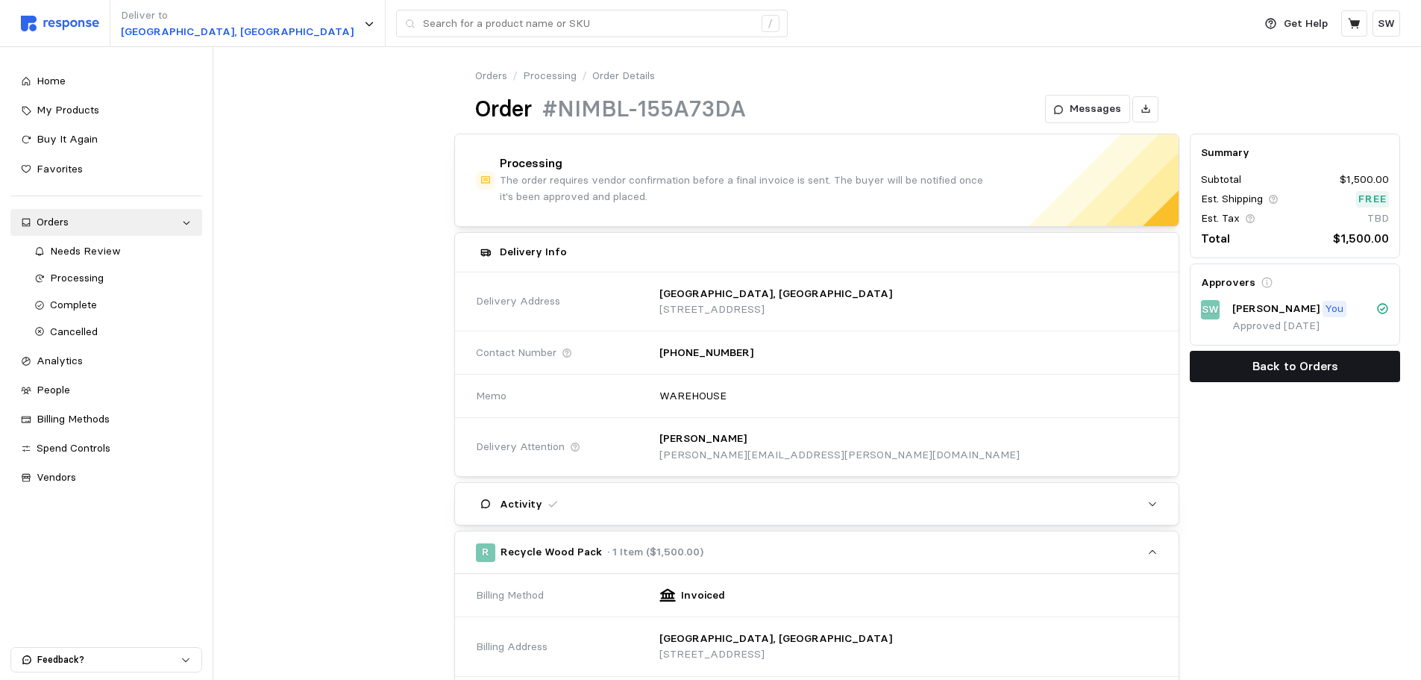
click at [1210, 366] on button "Back to Orders" at bounding box center [1295, 366] width 210 height 31
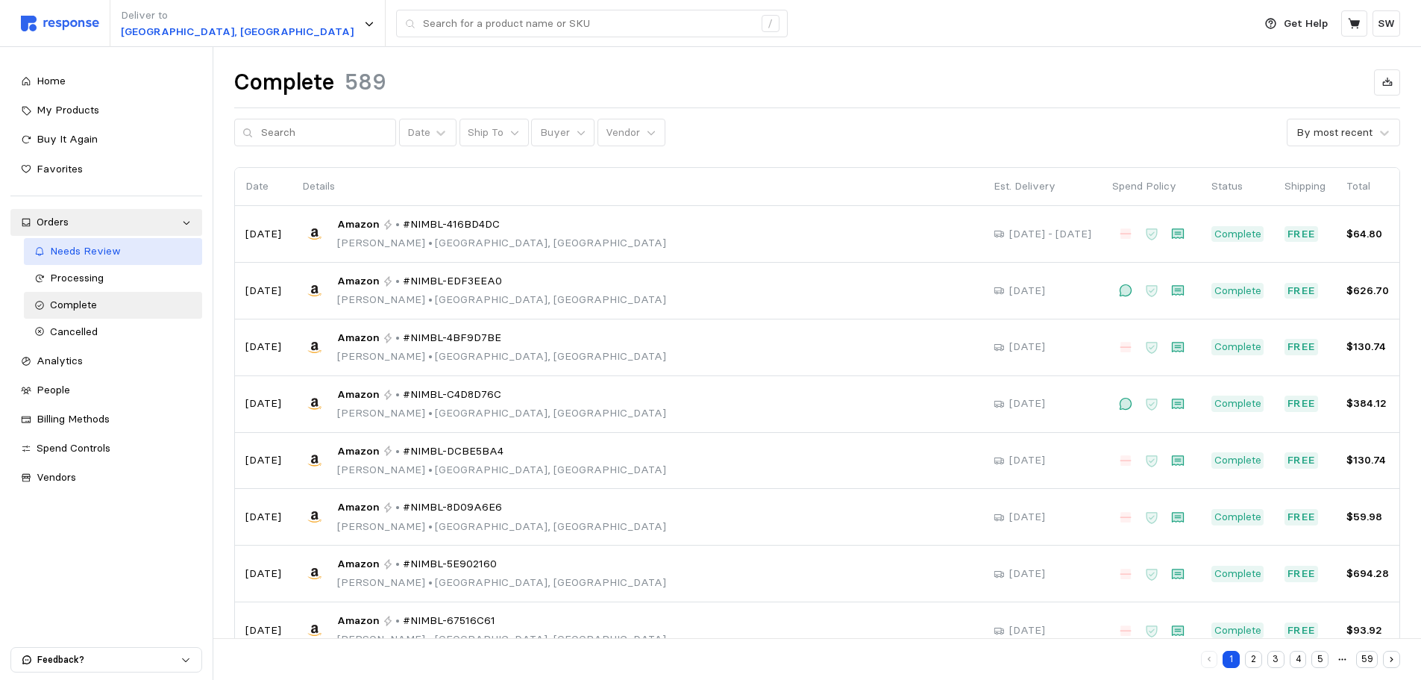
click at [90, 254] on span "Needs Review" at bounding box center [85, 250] width 71 height 13
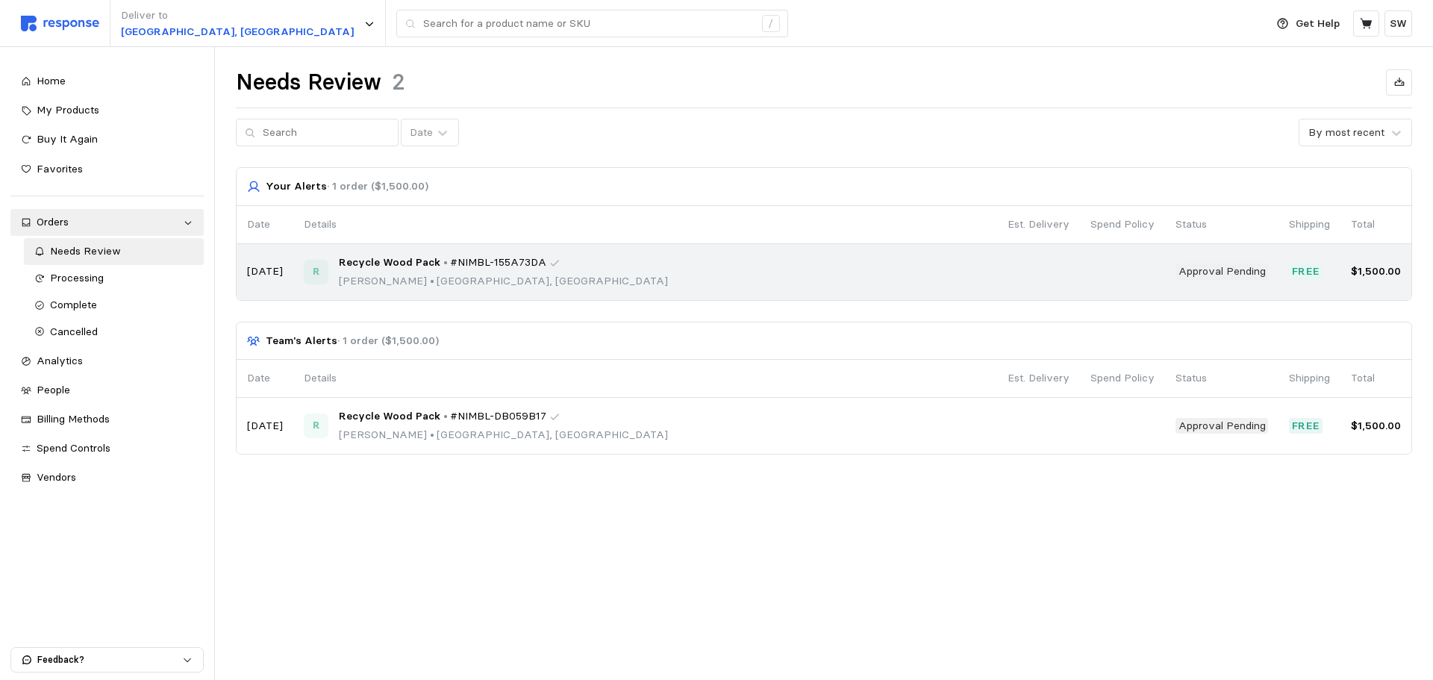
click at [612, 285] on div "R Recycle Wood Pack • #NIMBL-155A73DA [PERSON_NAME] • [GEOGRAPHIC_DATA], [GEOGR…" at bounding box center [645, 271] width 683 height 35
